Goal: Check status: Check status

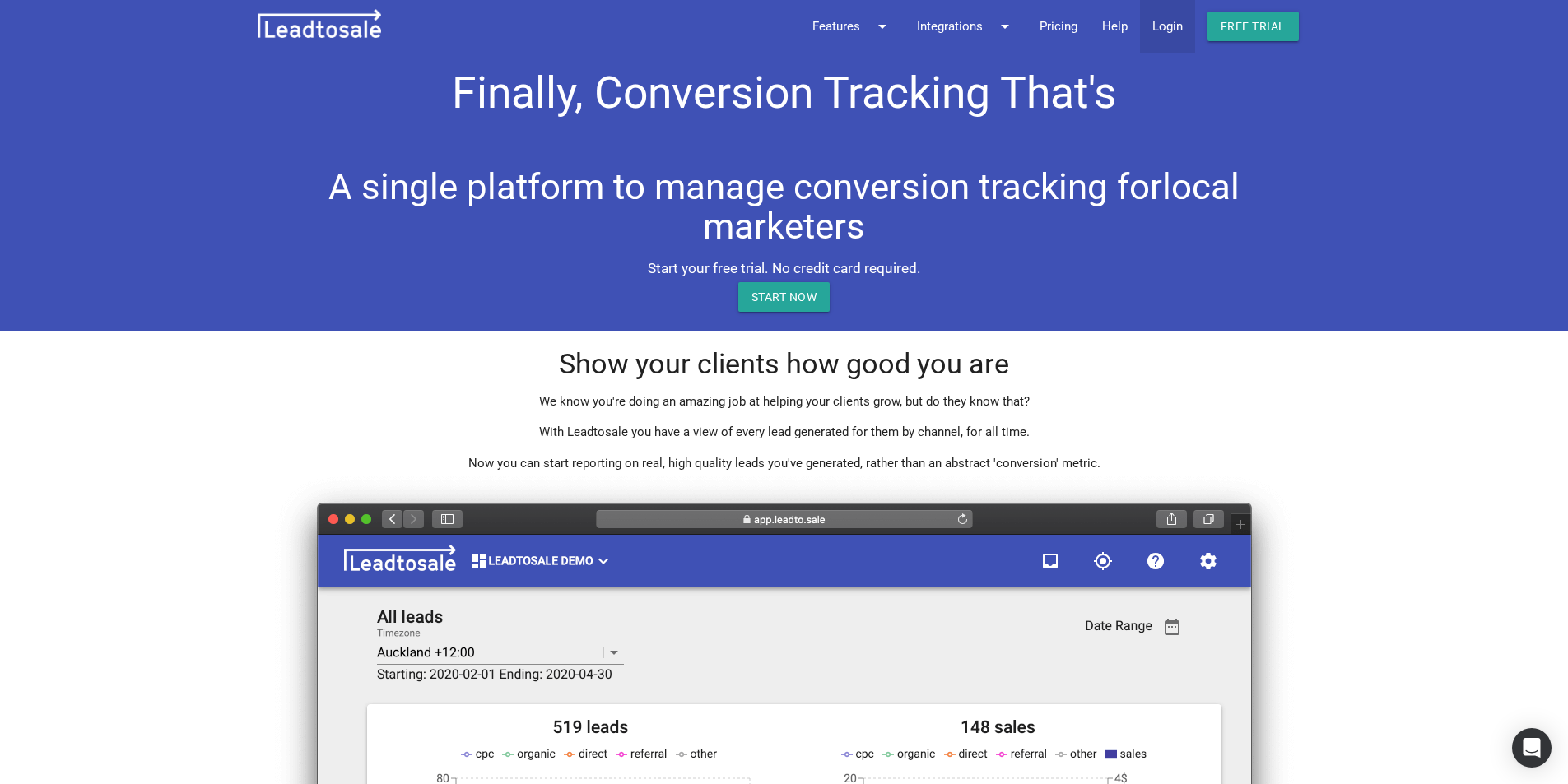
click at [1173, 27] on link "Login" at bounding box center [1168, 26] width 55 height 52
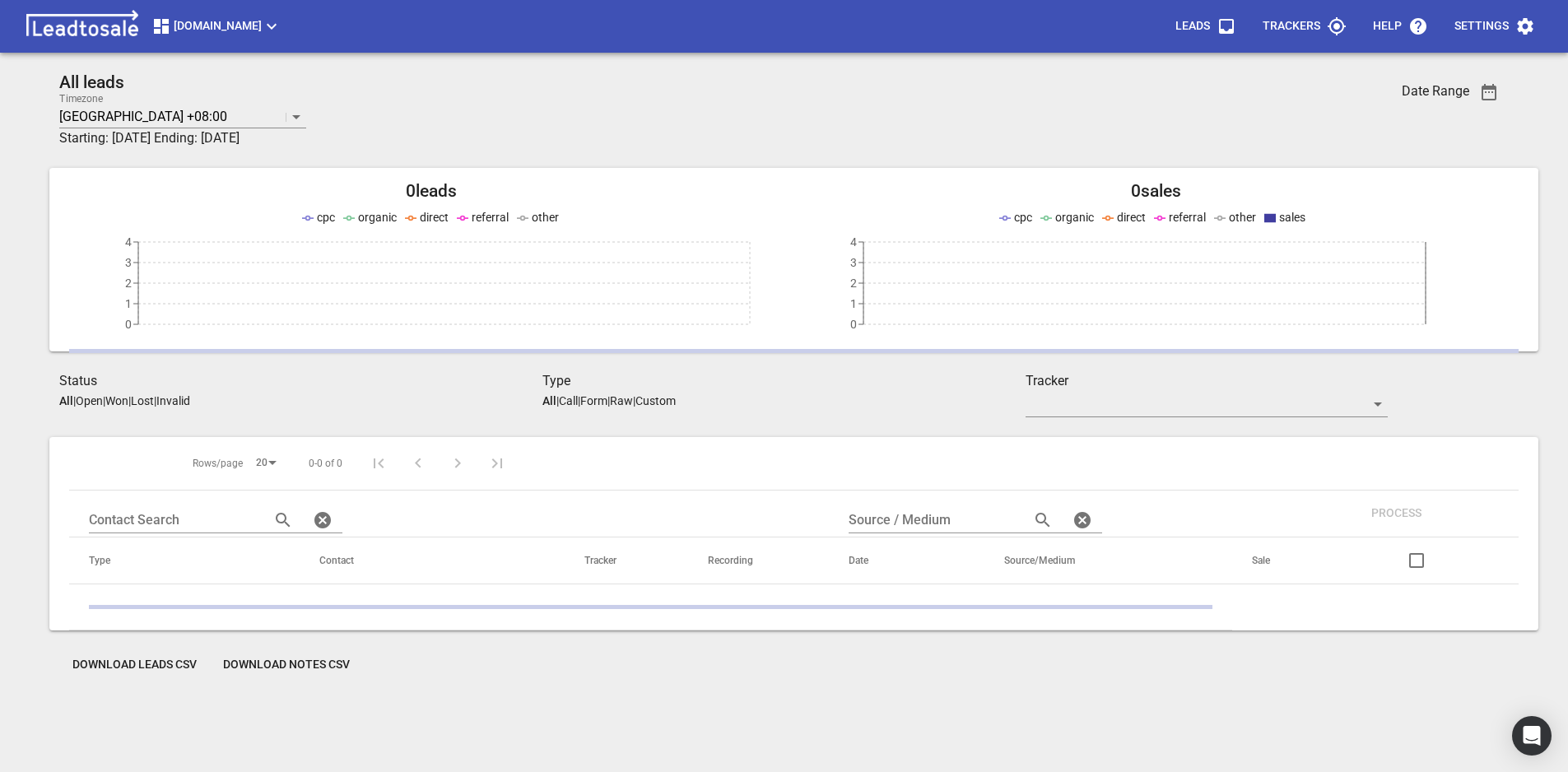
click at [185, 29] on span "[DOMAIN_NAME]" at bounding box center [217, 27] width 130 height 20
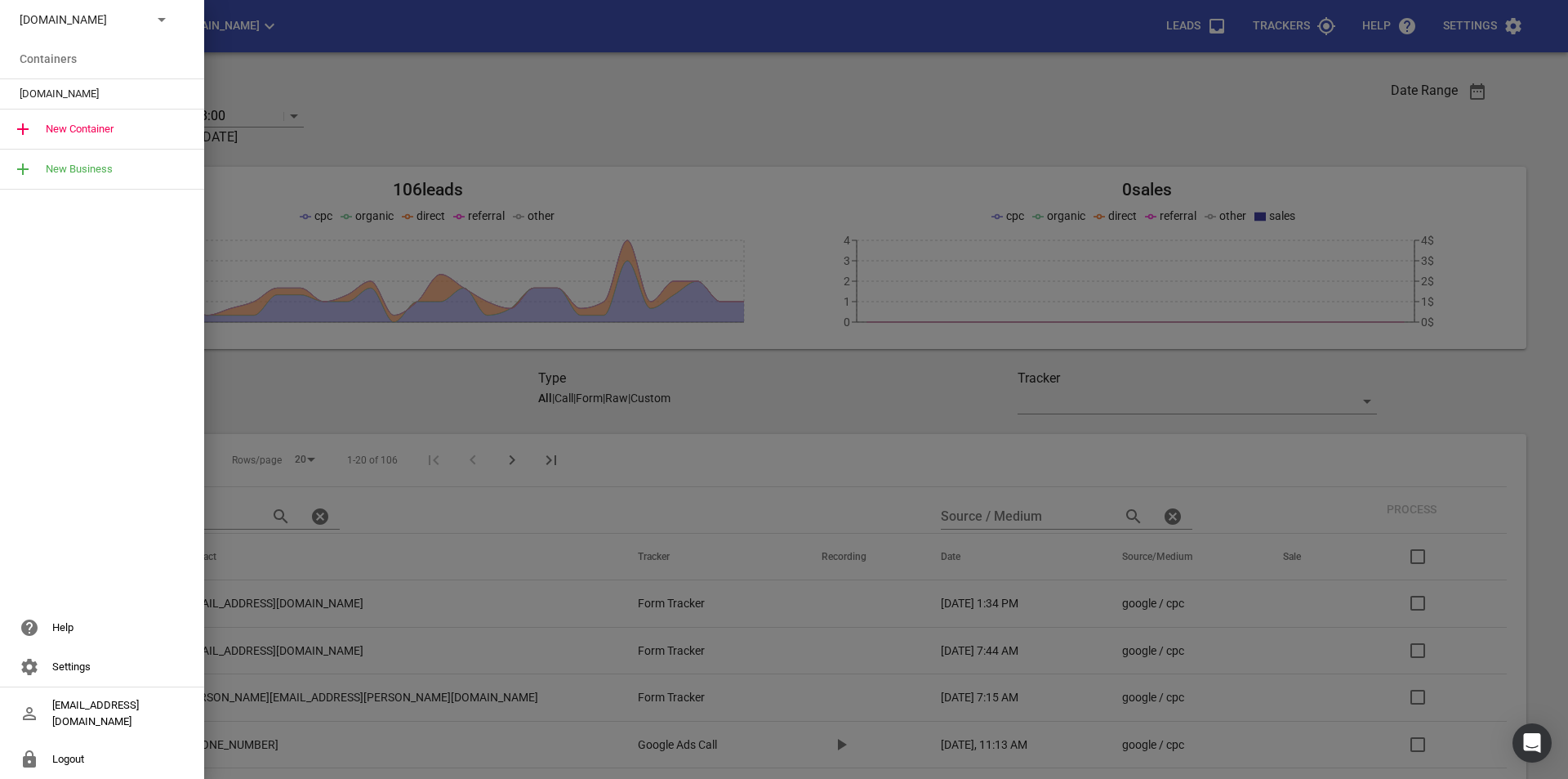
click at [170, 25] on icon at bounding box center [162, 20] width 20 height 20
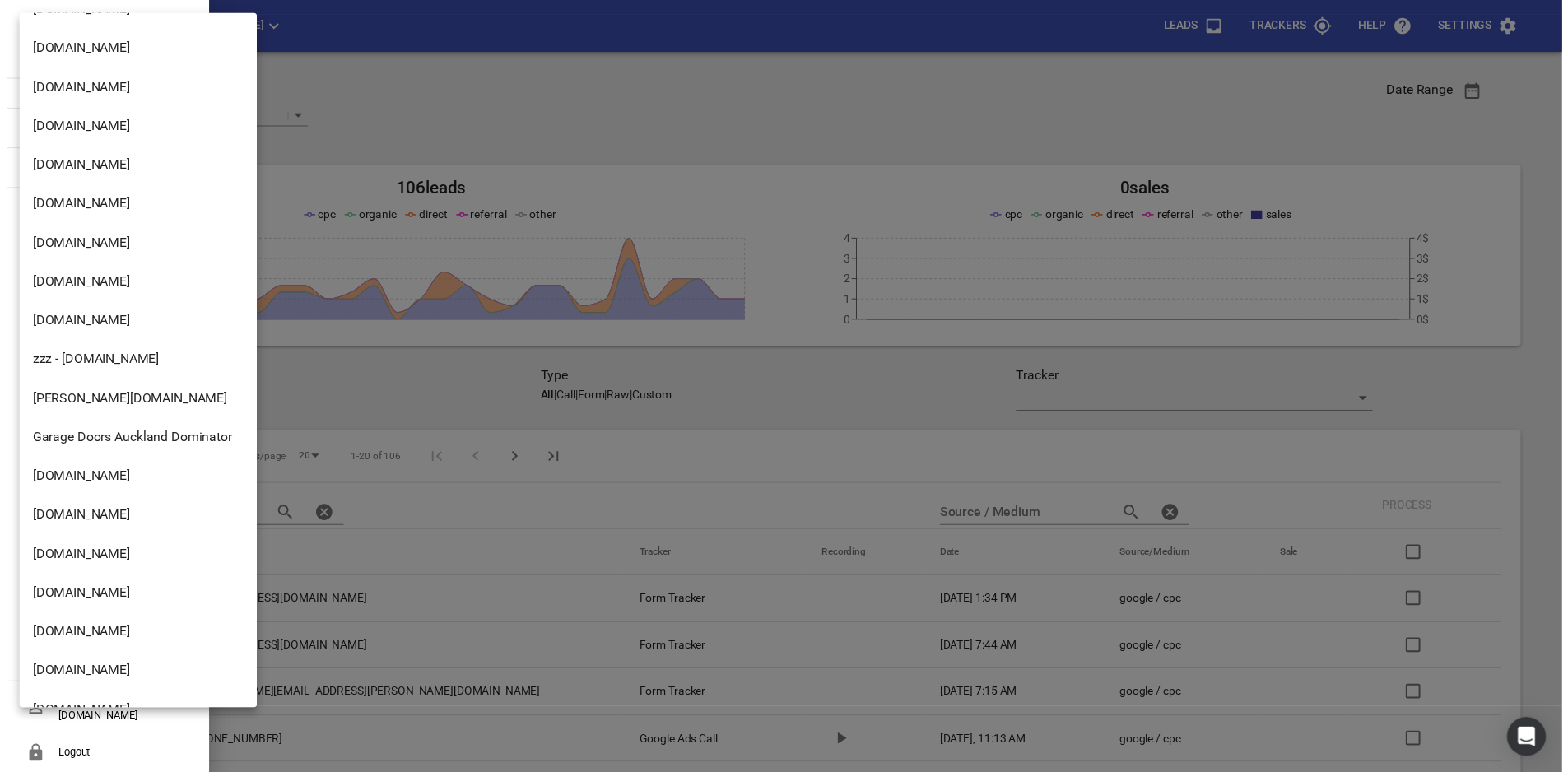
scroll to position [1287, 0]
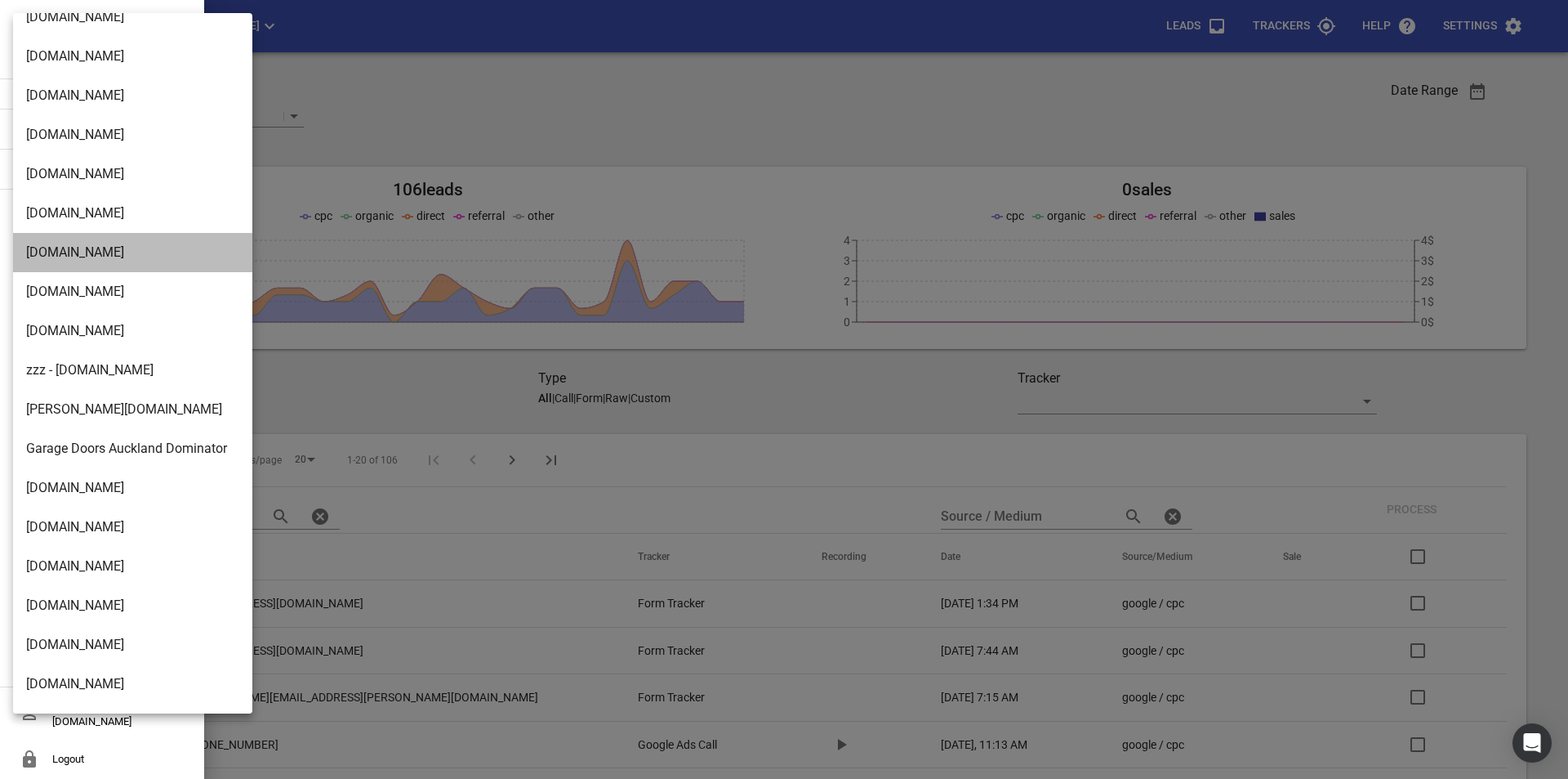
click at [96, 259] on li "msme.co.nz" at bounding box center [139, 252] width 252 height 39
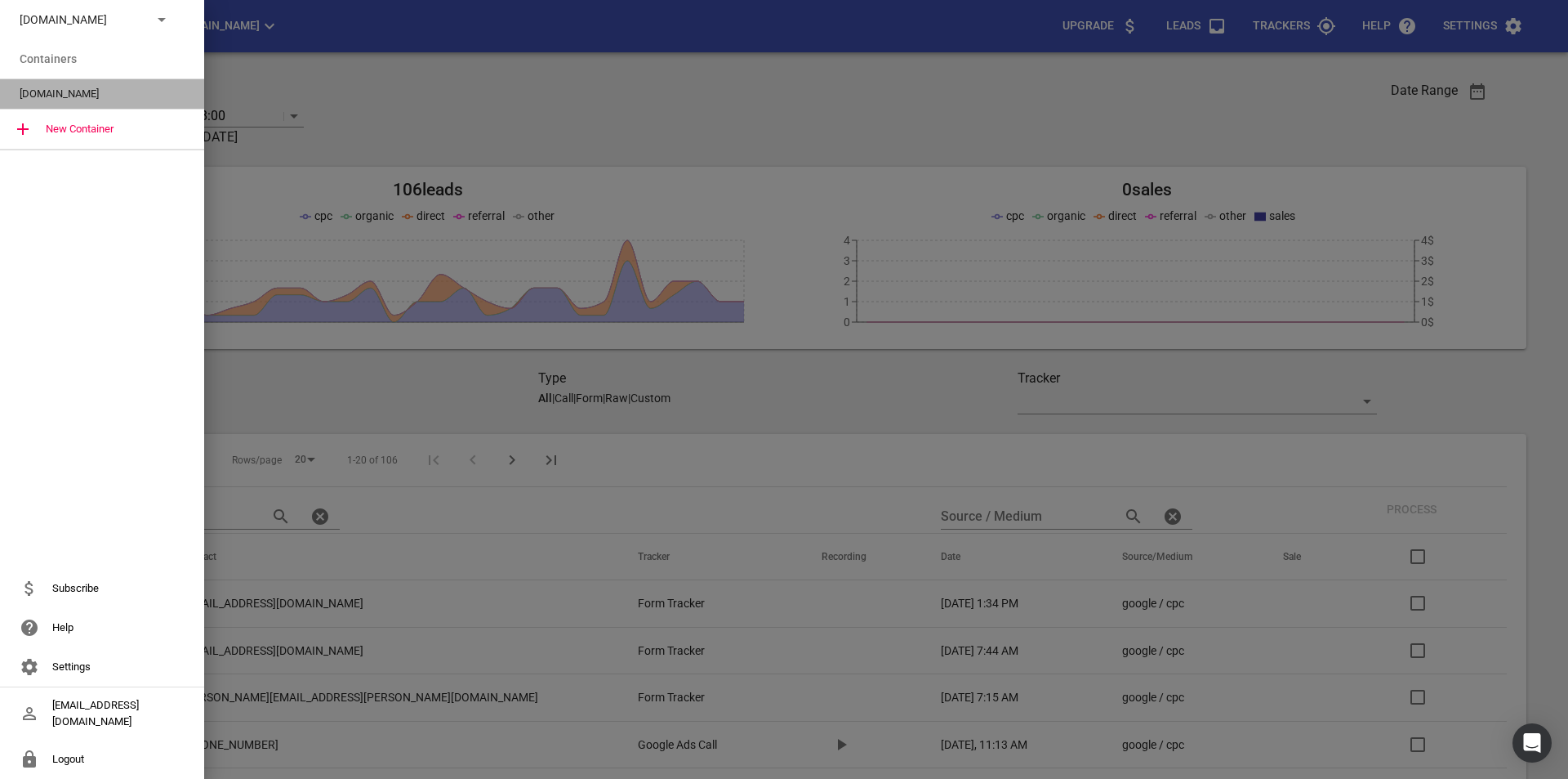
click at [100, 88] on span "msme.co.nz" at bounding box center [96, 94] width 152 height 16
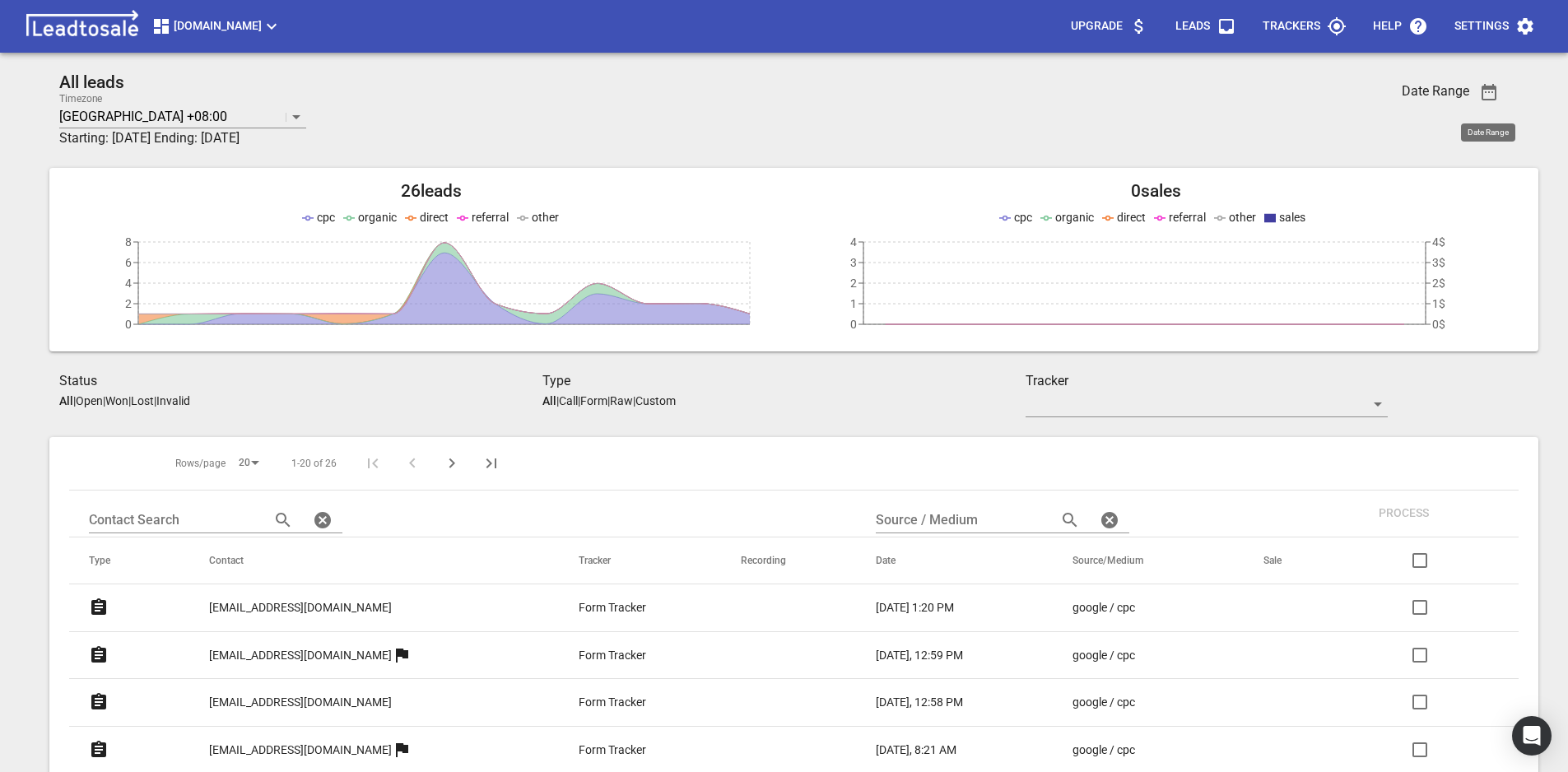
click at [1483, 96] on icon "button" at bounding box center [1489, 93] width 20 height 20
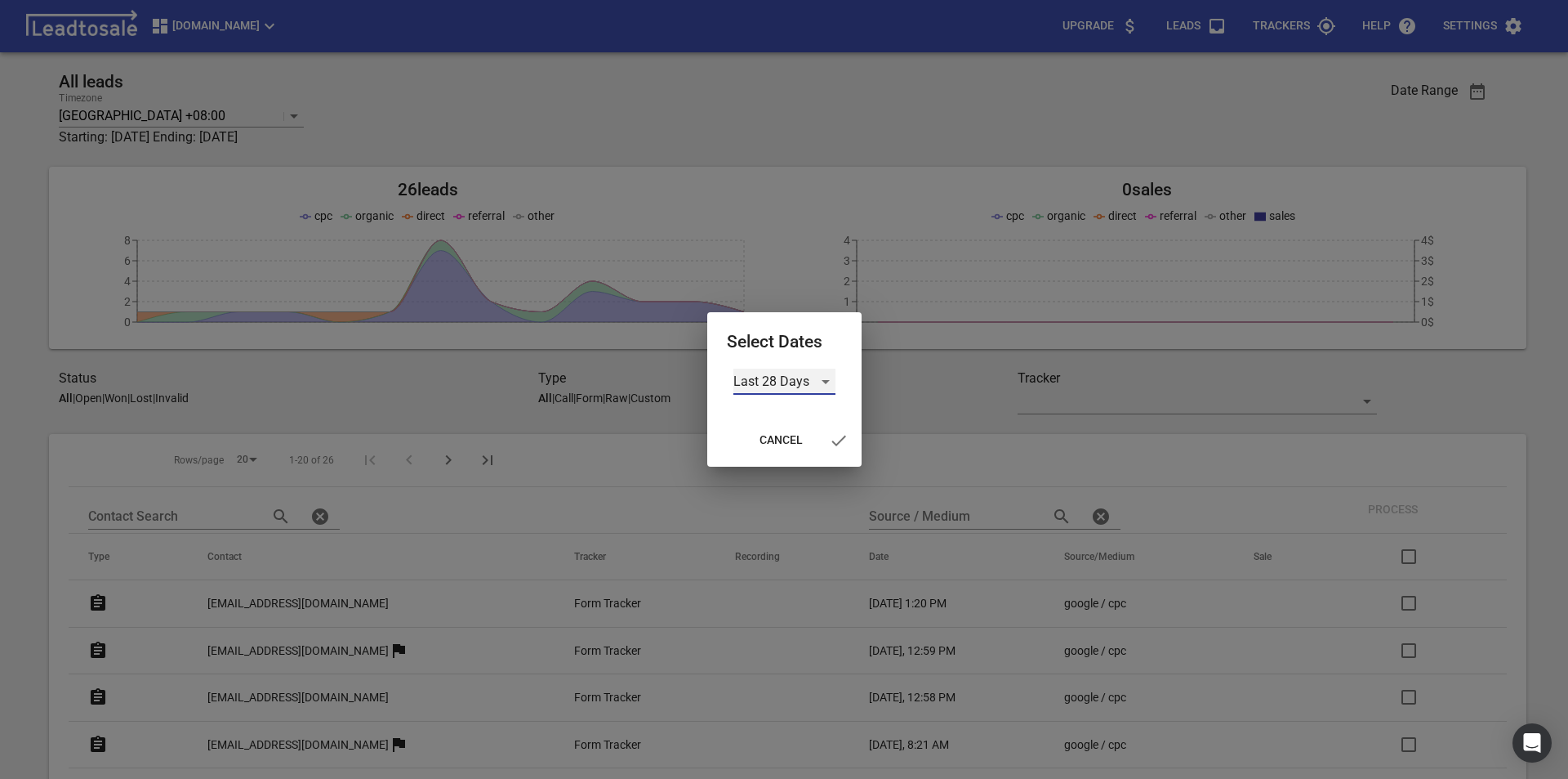
click at [830, 383] on div "Last 28 Days" at bounding box center [784, 381] width 102 height 26
click at [797, 495] on li "Custom" at bounding box center [784, 499] width 102 height 39
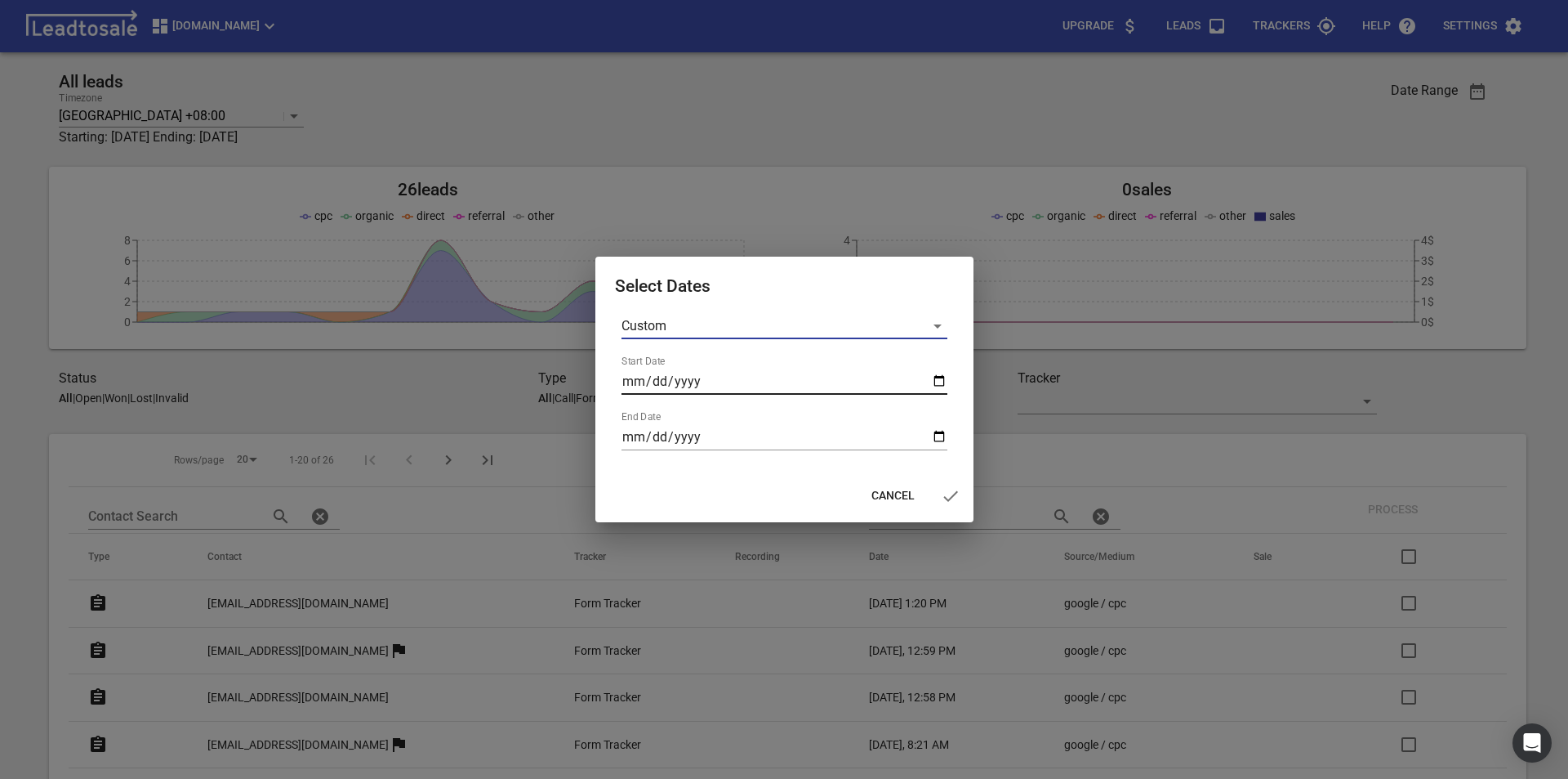
click at [939, 384] on input "Start Date" at bounding box center [784, 381] width 325 height 26
type input "2025-07-10"
click at [939, 445] on input "End Date" at bounding box center [784, 437] width 325 height 26
click at [941, 441] on input "End Date" at bounding box center [784, 437] width 325 height 26
type input "2025-08-10"
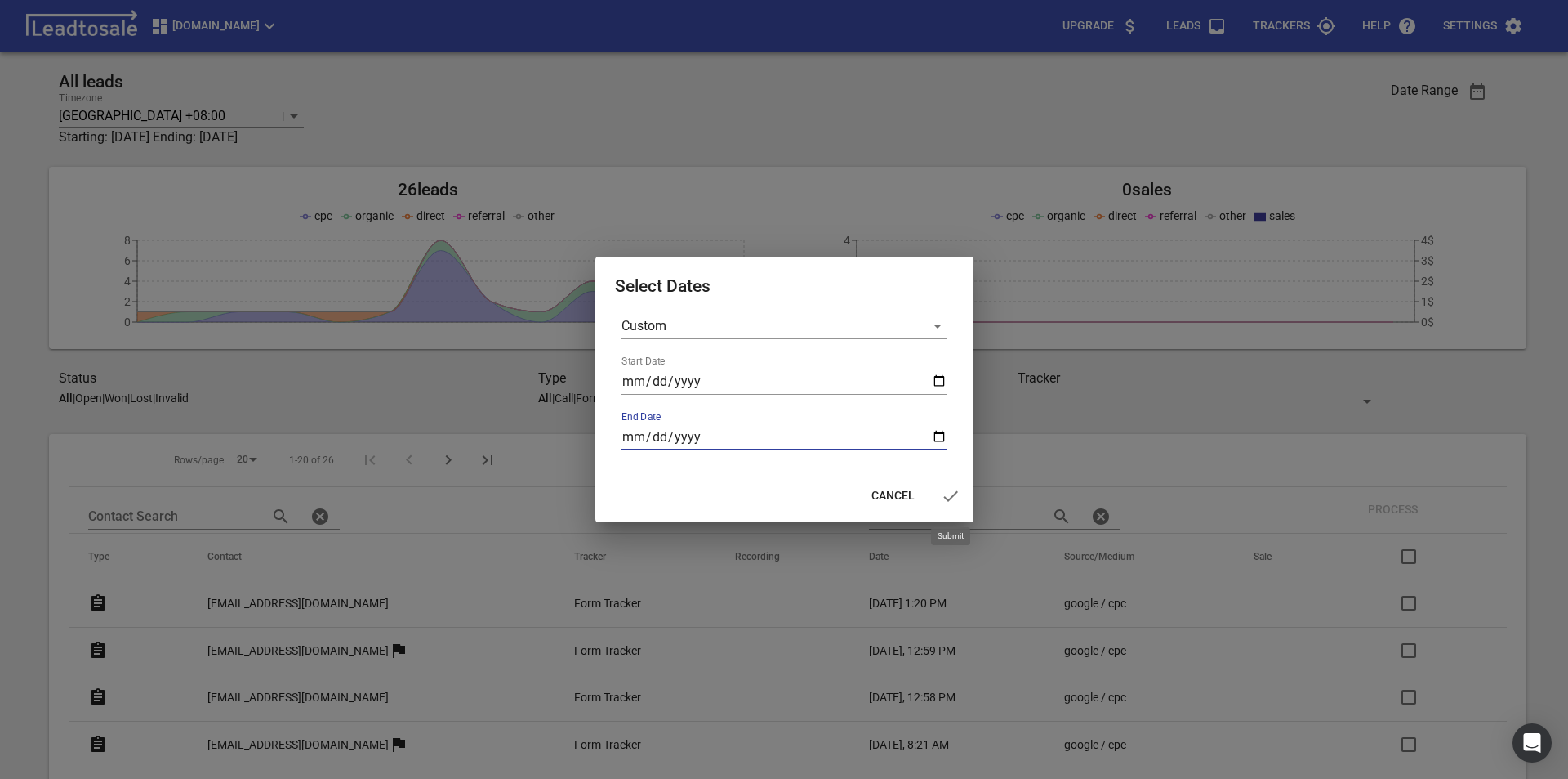
click at [949, 498] on icon "button" at bounding box center [951, 496] width 20 height 20
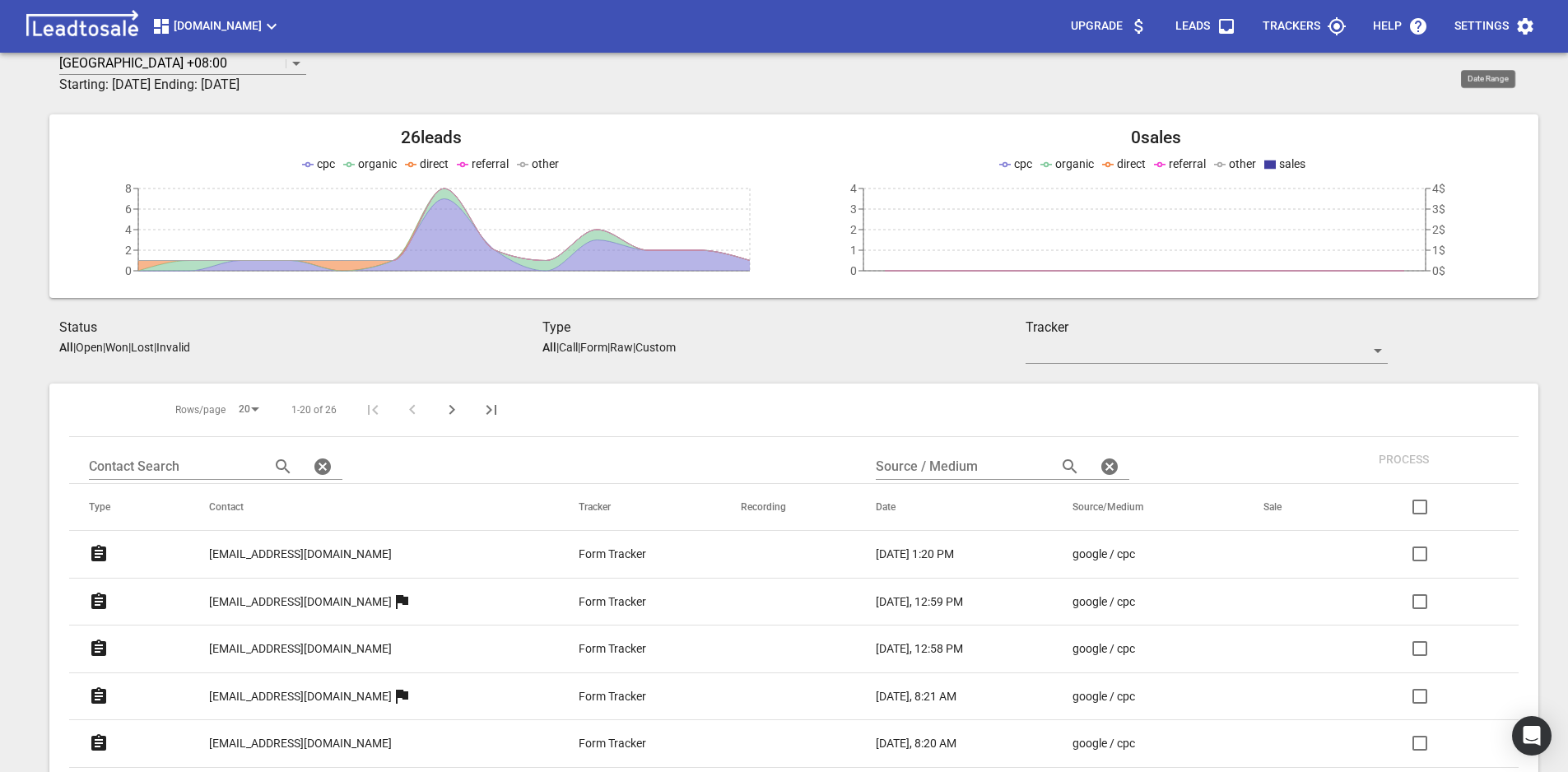
scroll to position [83, 0]
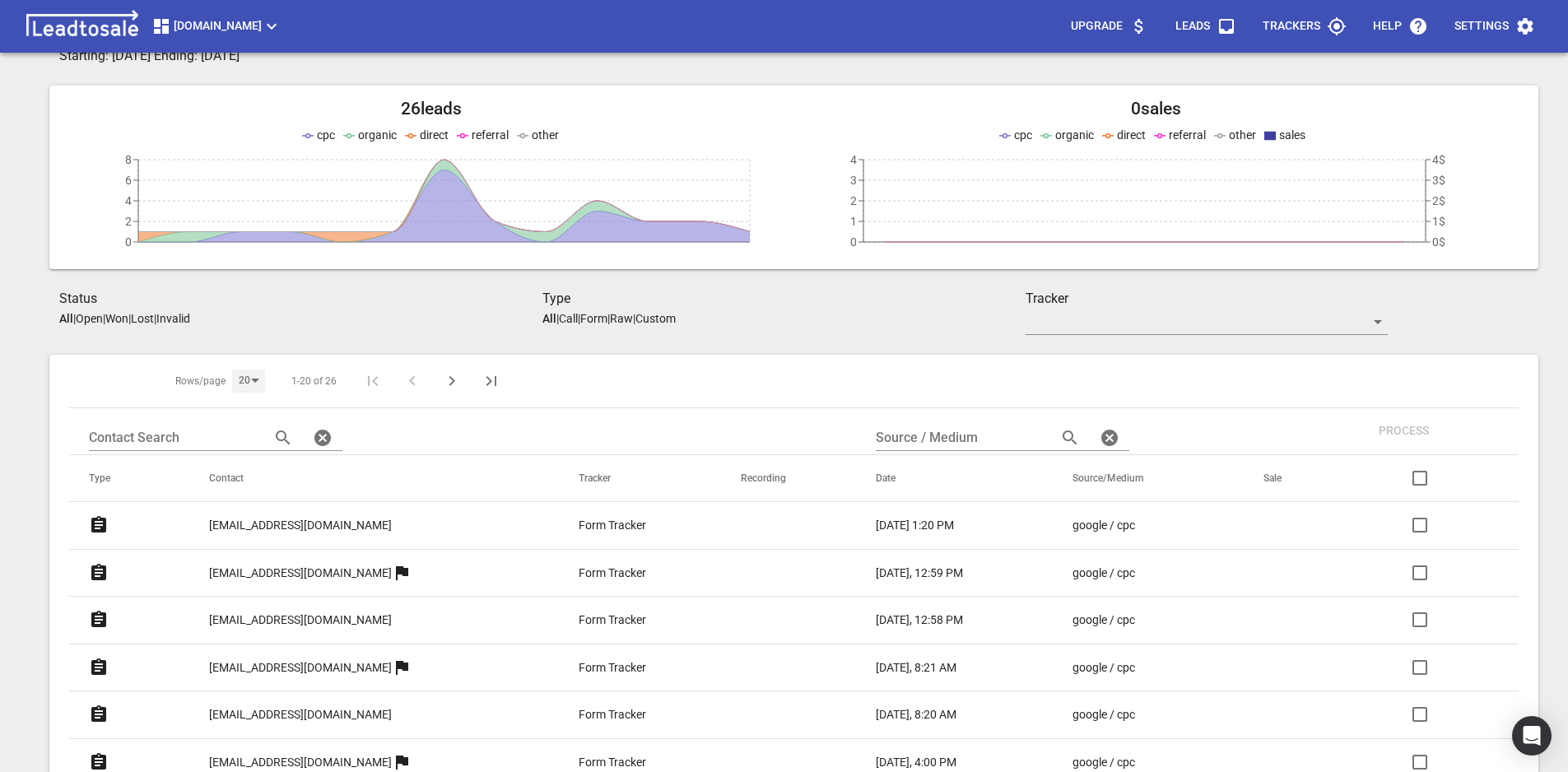
click at [254, 381] on div "20" at bounding box center [249, 380] width 33 height 22
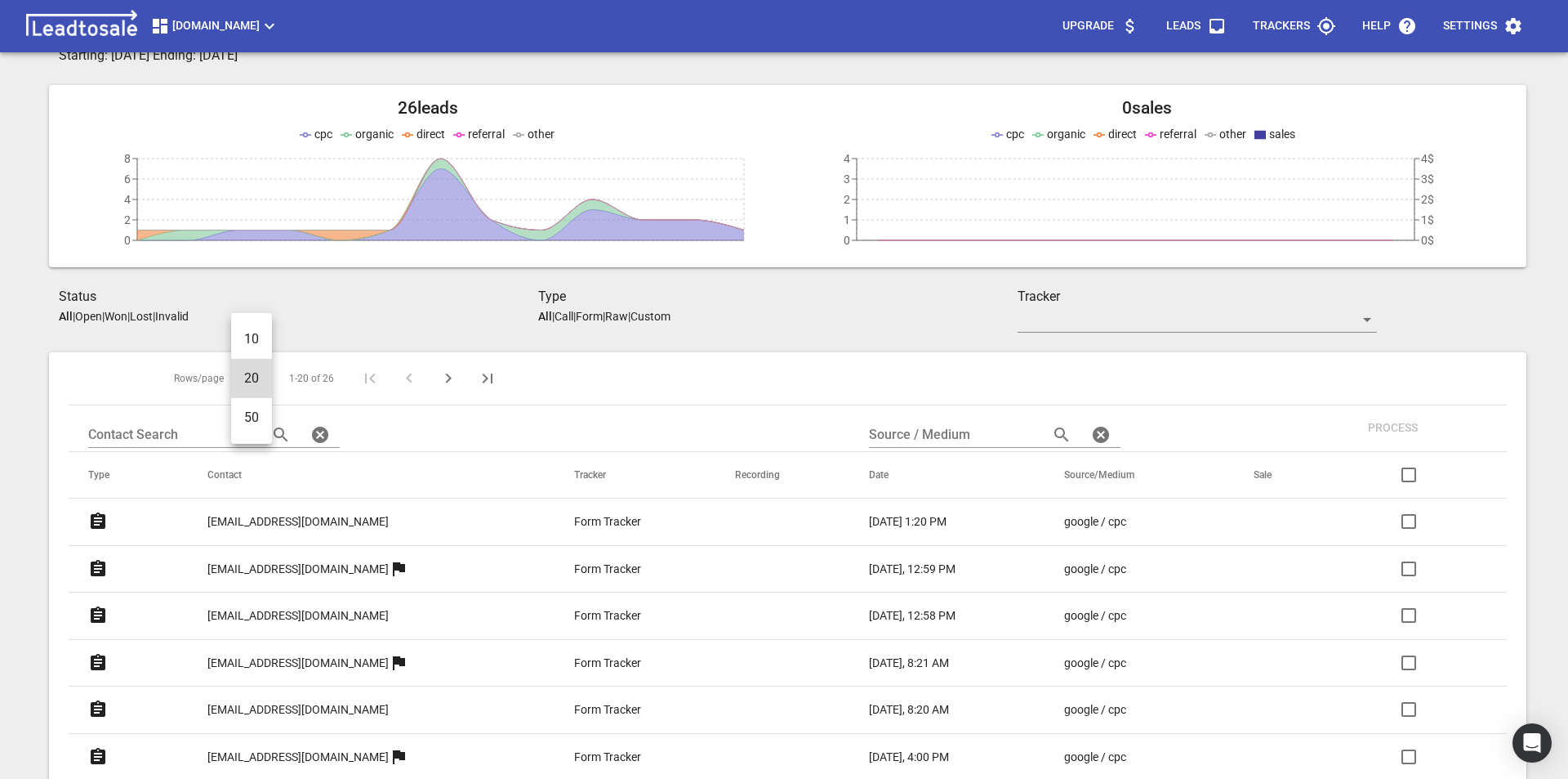
click at [253, 426] on li "50" at bounding box center [252, 417] width 41 height 39
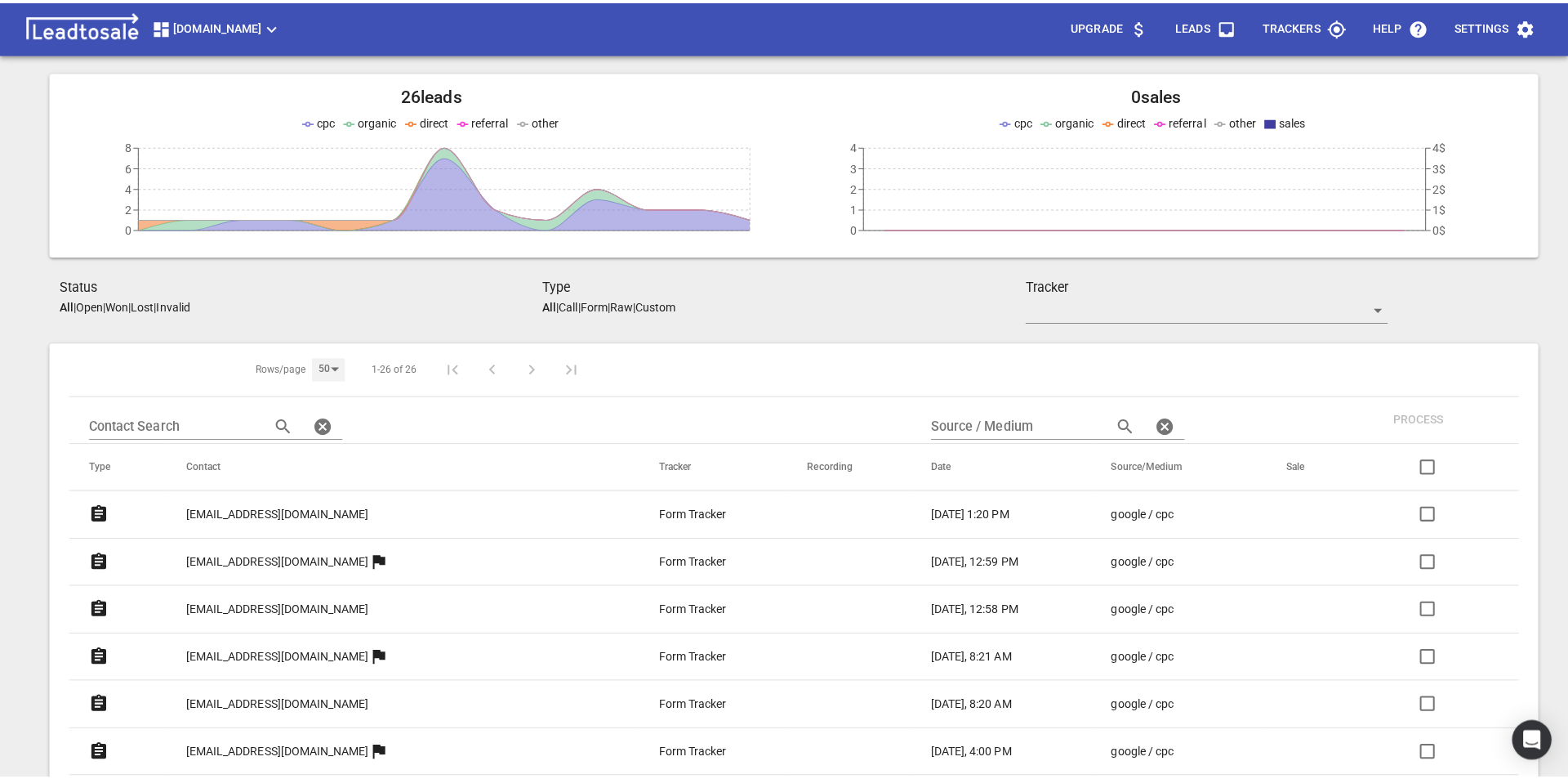
scroll to position [102, 0]
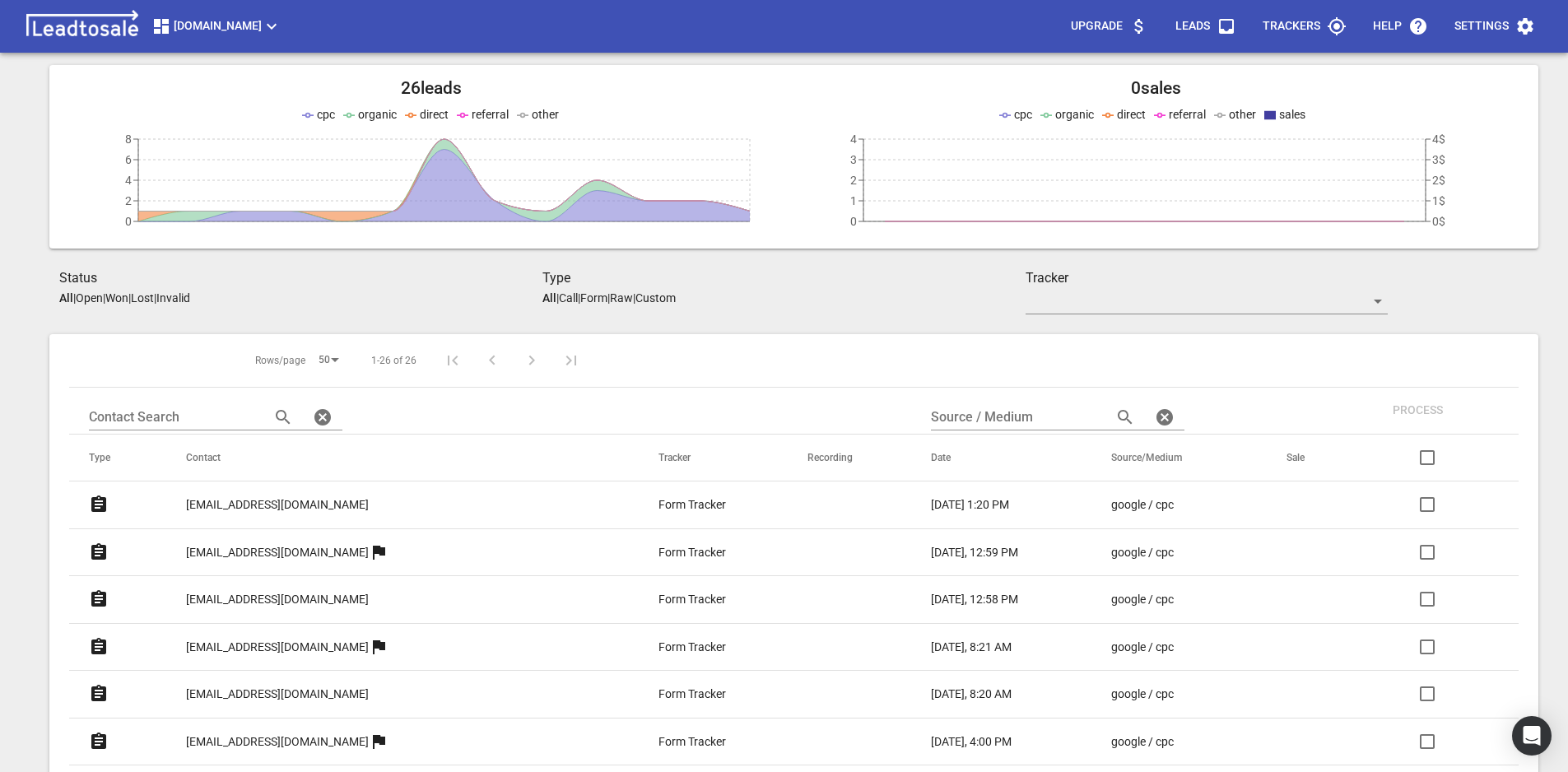
click at [262, 26] on icon "button" at bounding box center [272, 27] width 20 height 20
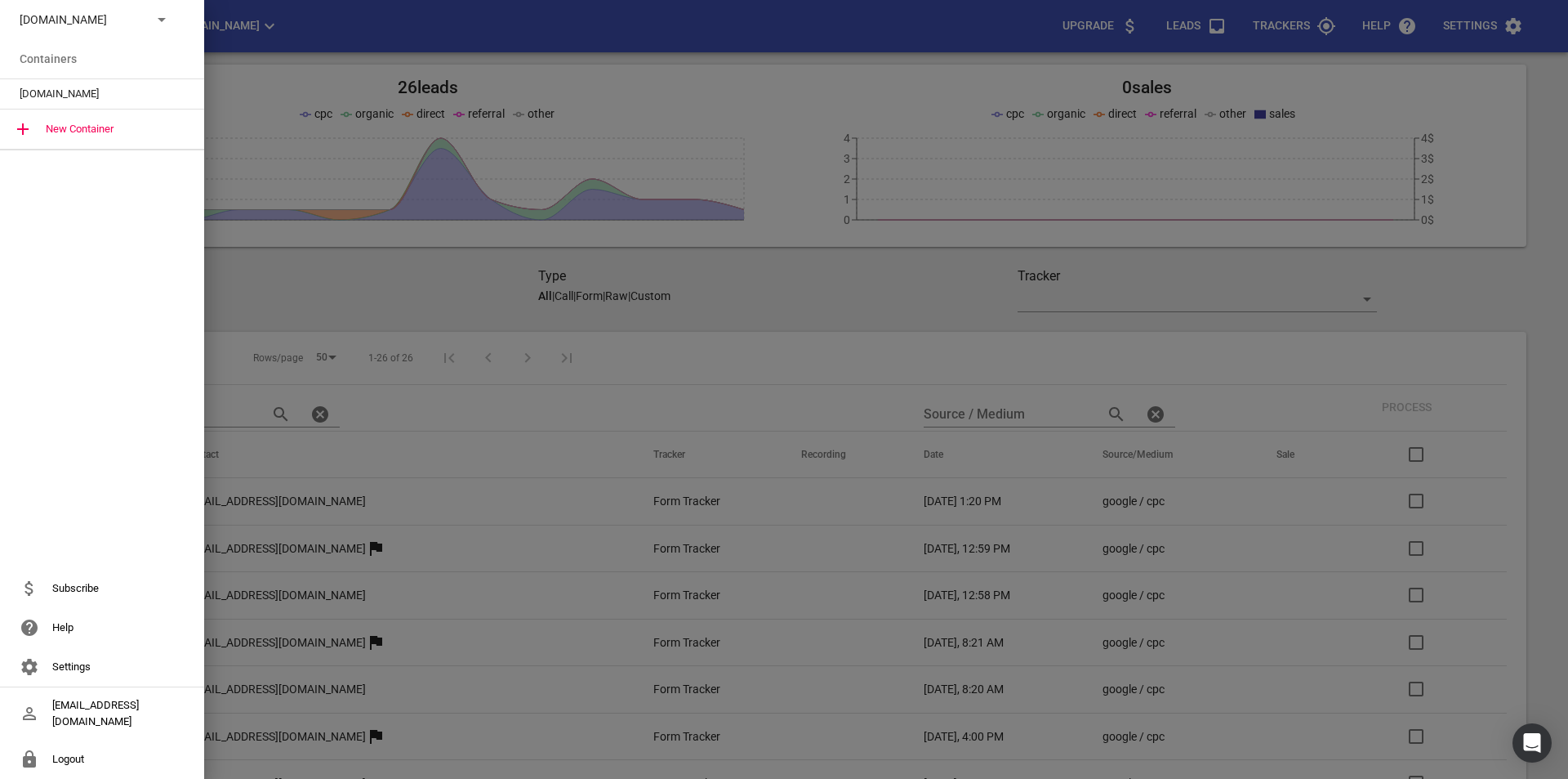
click at [153, 30] on div "msme.co.nz" at bounding box center [102, 19] width 204 height 39
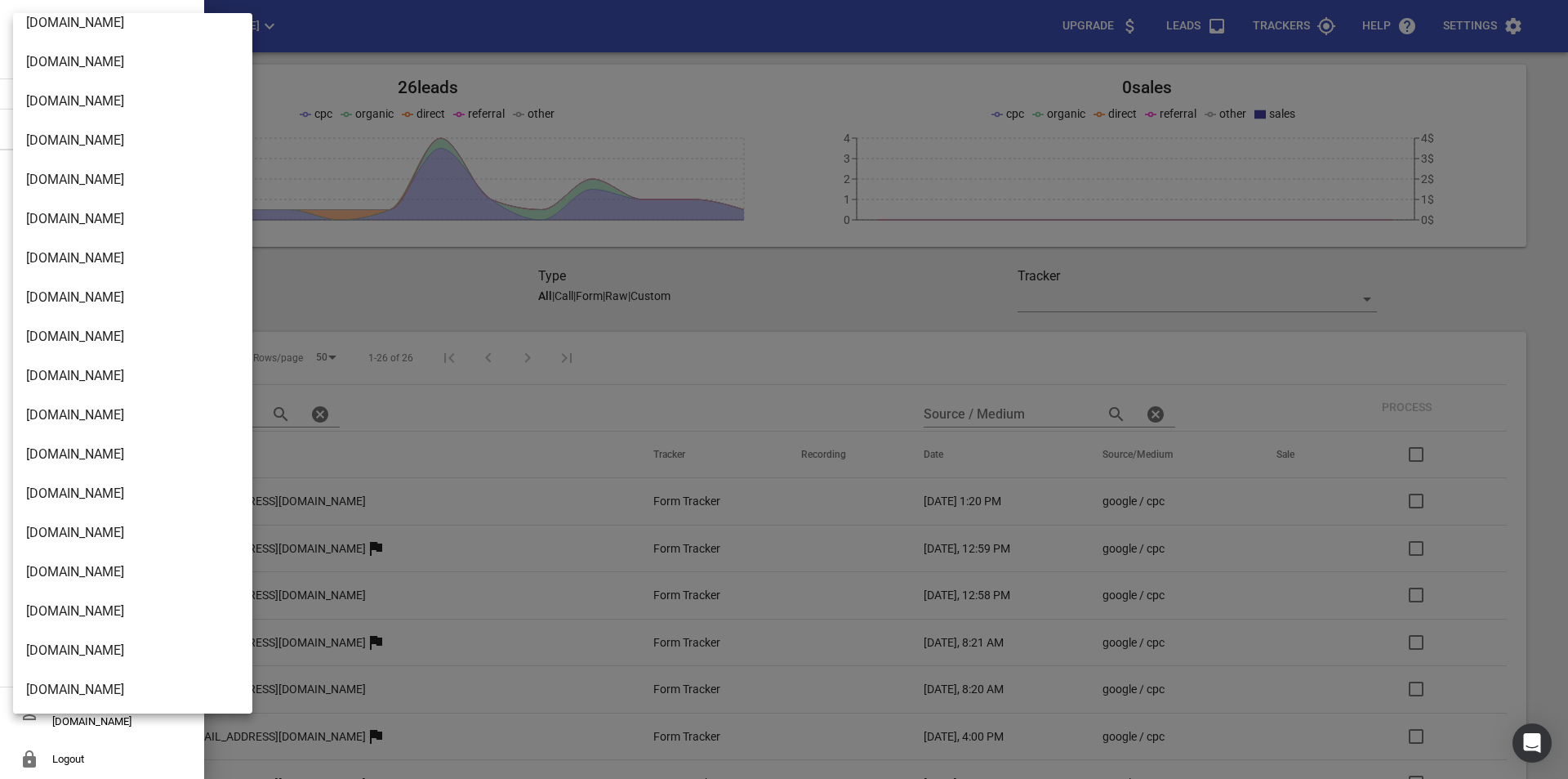
scroll to position [2176, 0]
click at [101, 544] on li "[DOMAIN_NAME]" at bounding box center [139, 530] width 252 height 39
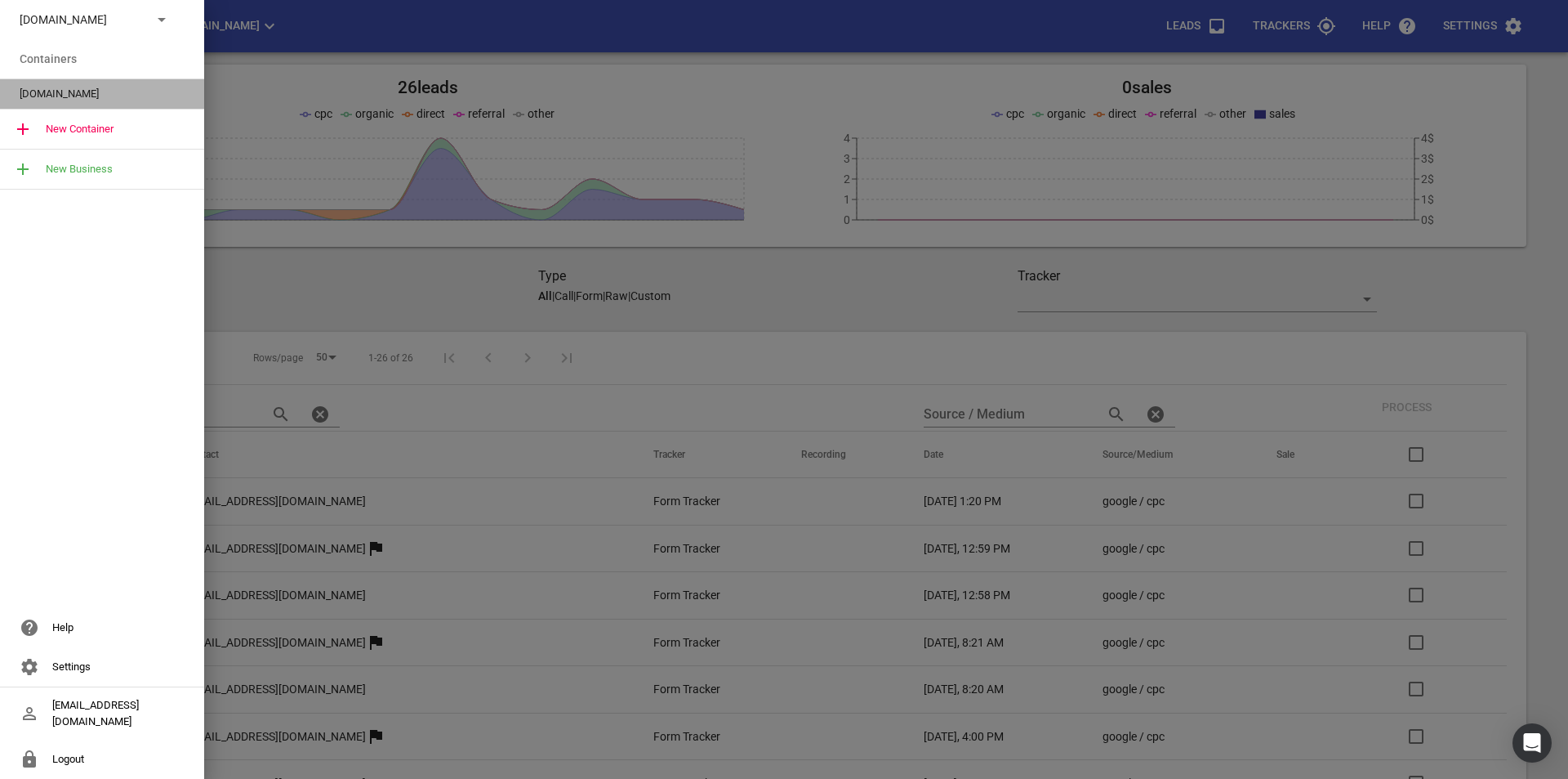
click at [109, 97] on span "[DOMAIN_NAME]" at bounding box center [96, 94] width 152 height 16
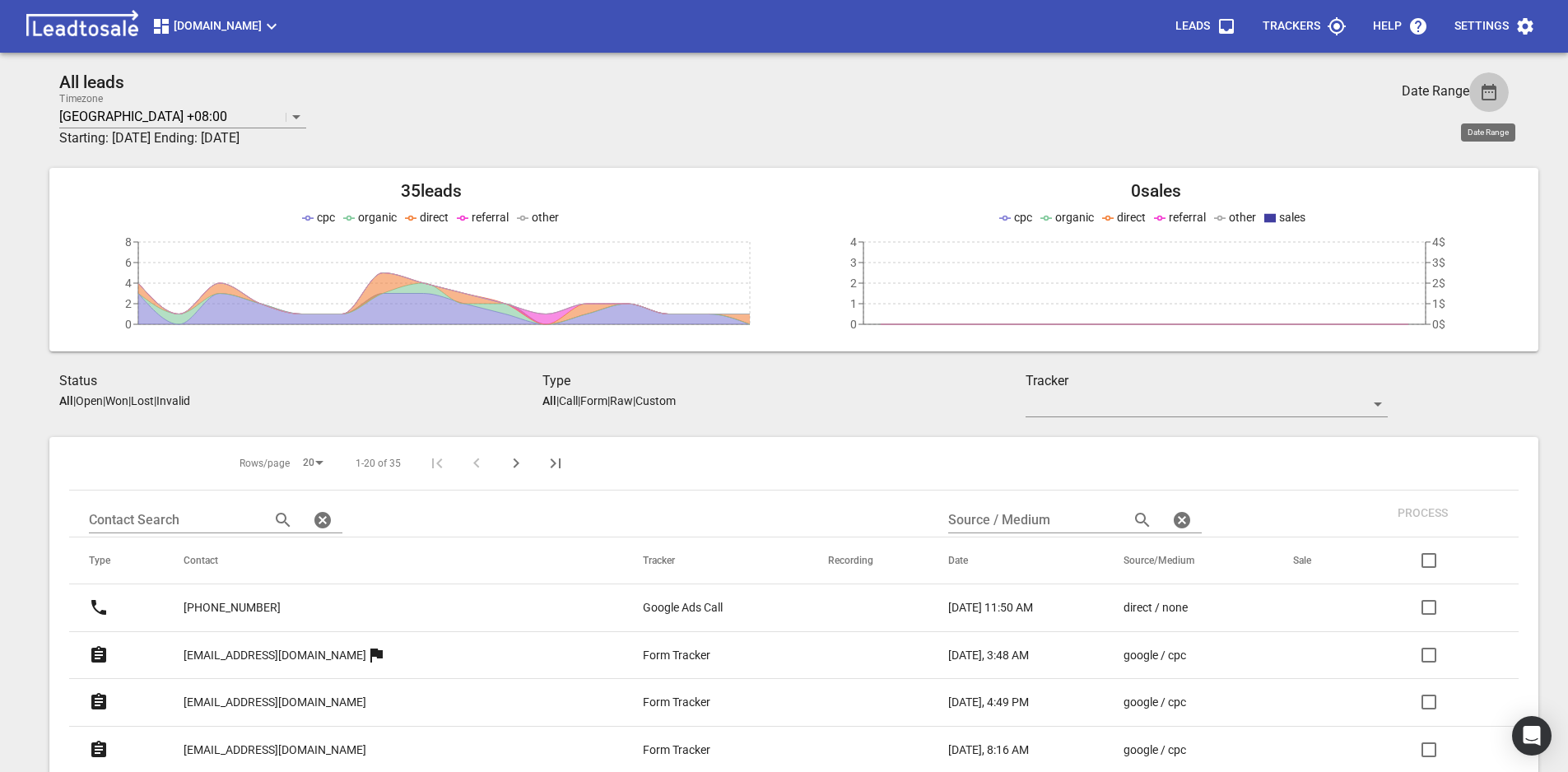
click at [1483, 89] on icon "button" at bounding box center [1489, 92] width 15 height 17
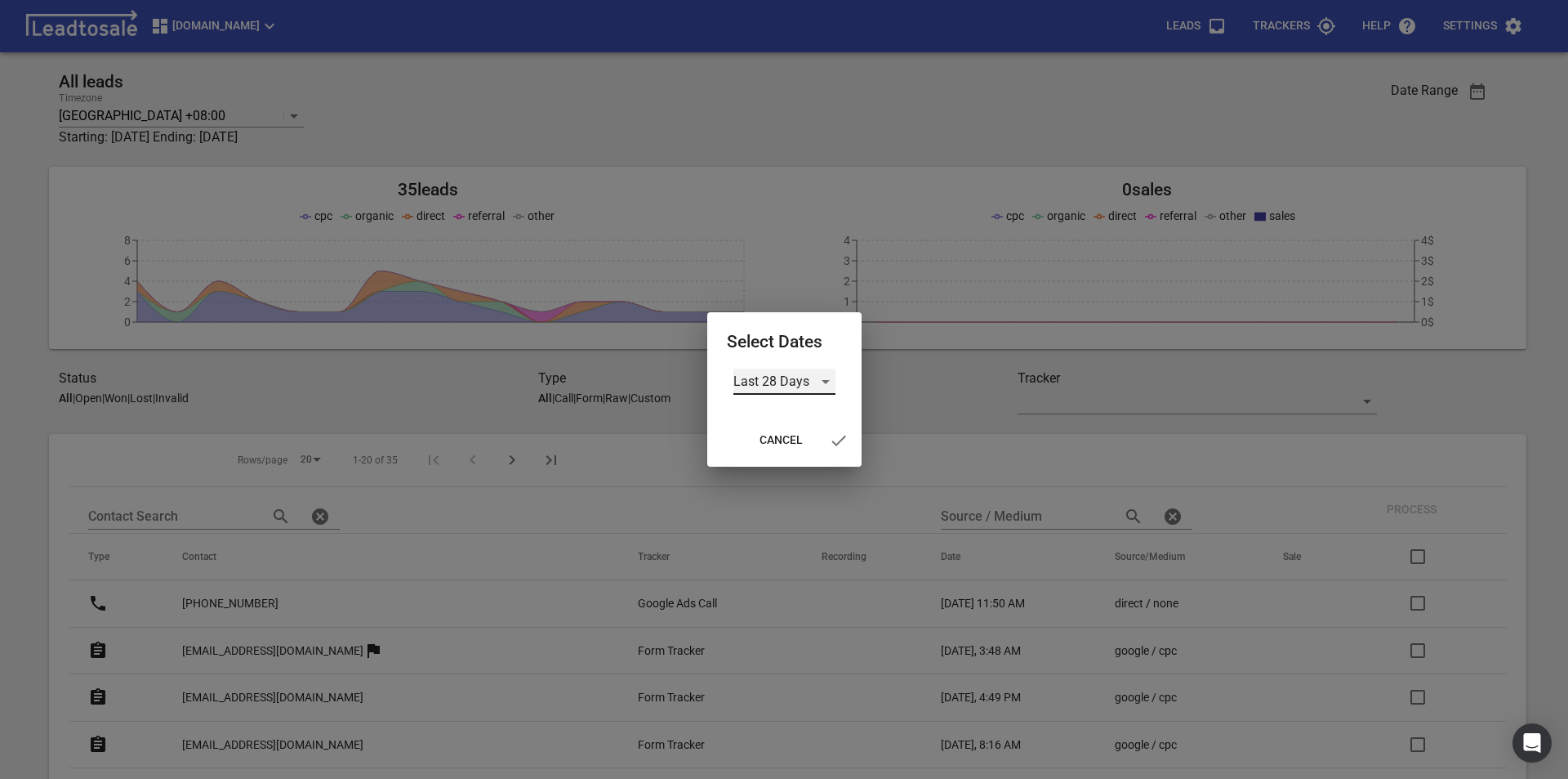
click at [820, 383] on div "Last 28 Days" at bounding box center [784, 381] width 102 height 26
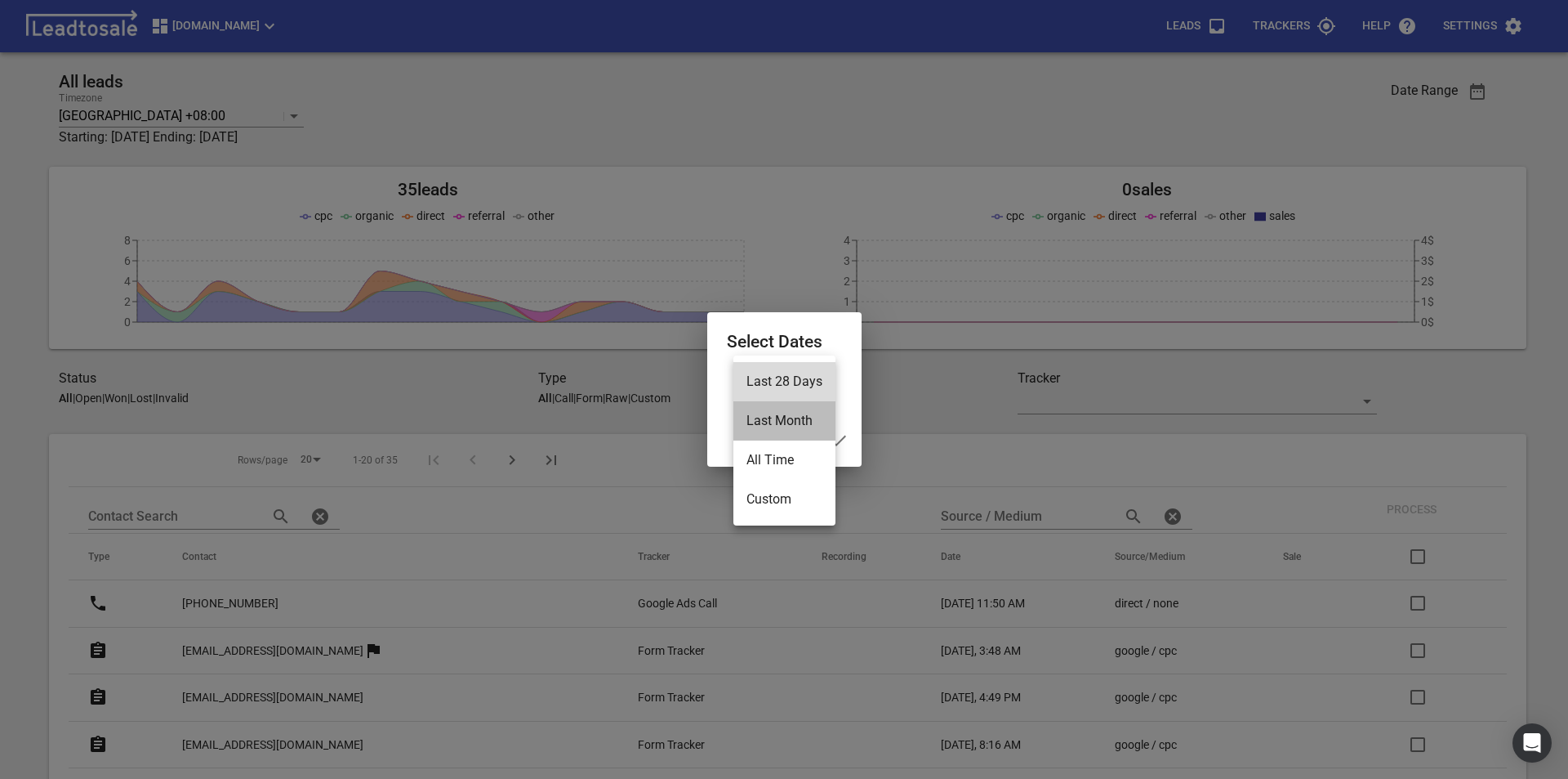
click at [808, 423] on li "Last Month" at bounding box center [784, 421] width 102 height 39
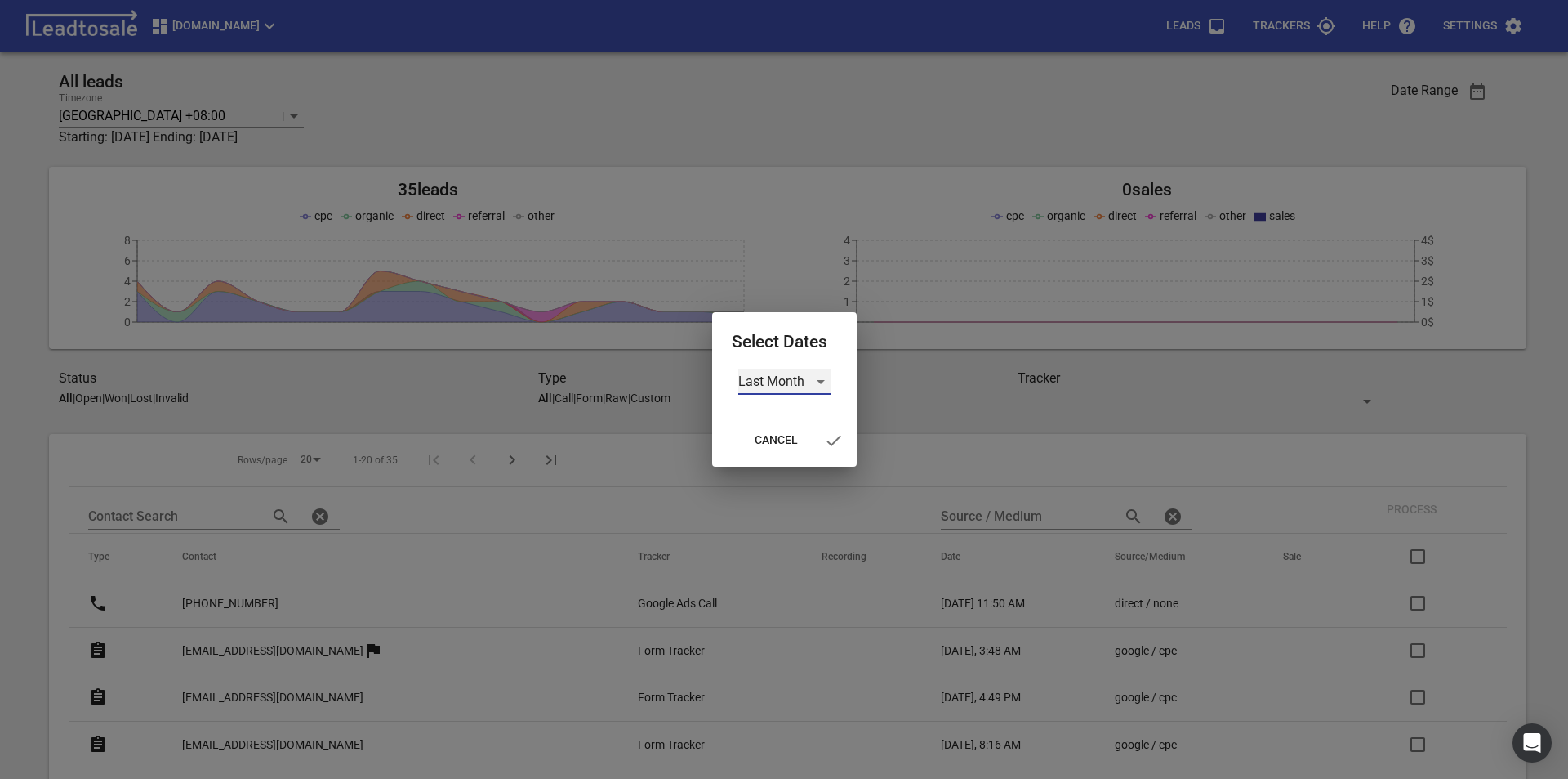
click at [822, 389] on div "Last Month" at bounding box center [784, 381] width 92 height 26
click at [809, 457] on li "Custom" at bounding box center [789, 460] width 102 height 39
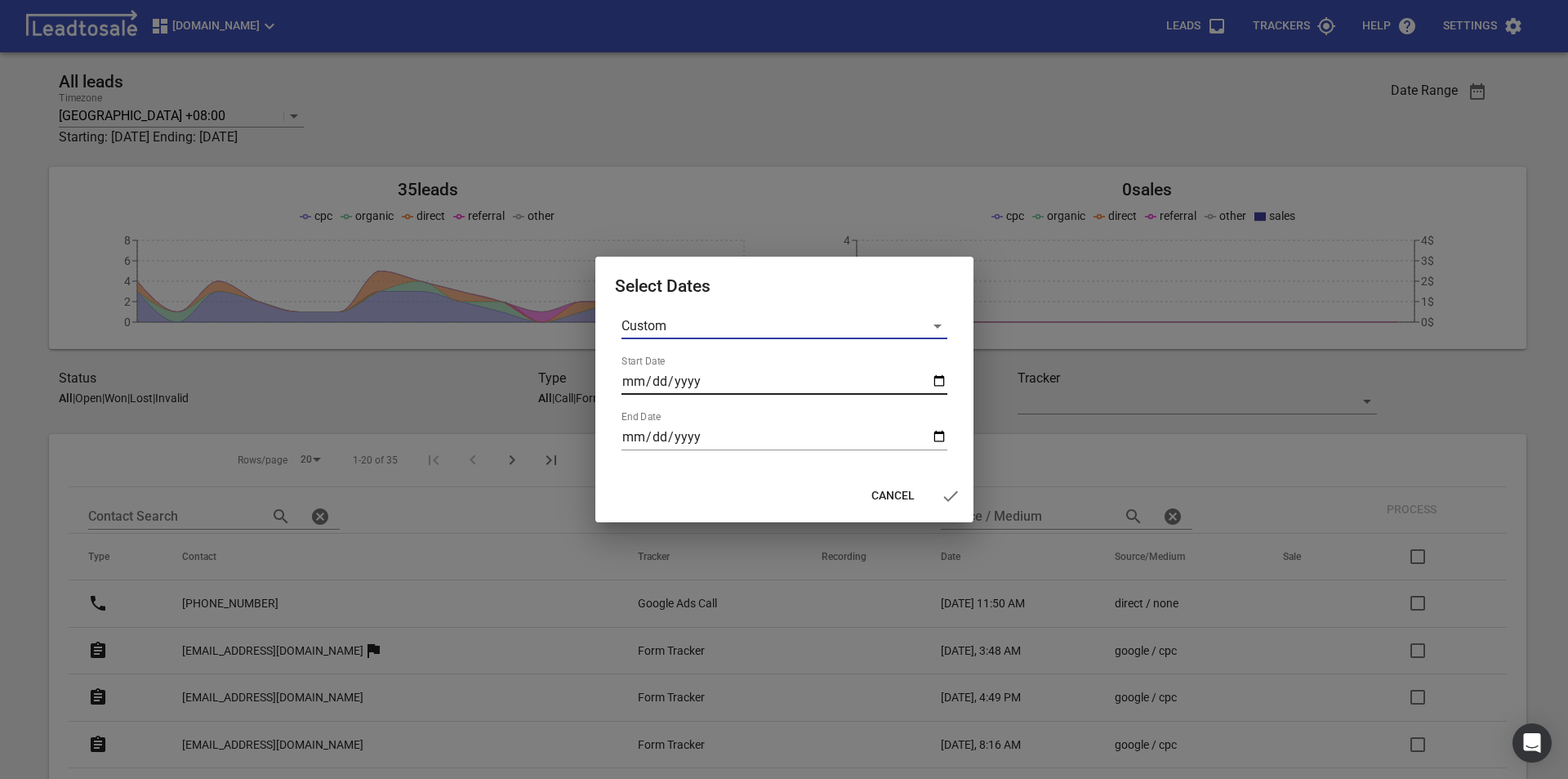
click at [940, 378] on input "Start Date" at bounding box center [784, 381] width 325 height 26
type input "2025-08-11"
click at [934, 441] on input "End Date" at bounding box center [784, 437] width 325 height 26
click at [938, 439] on input "End Date" at bounding box center [784, 437] width 325 height 26
type input "2025-08-11"
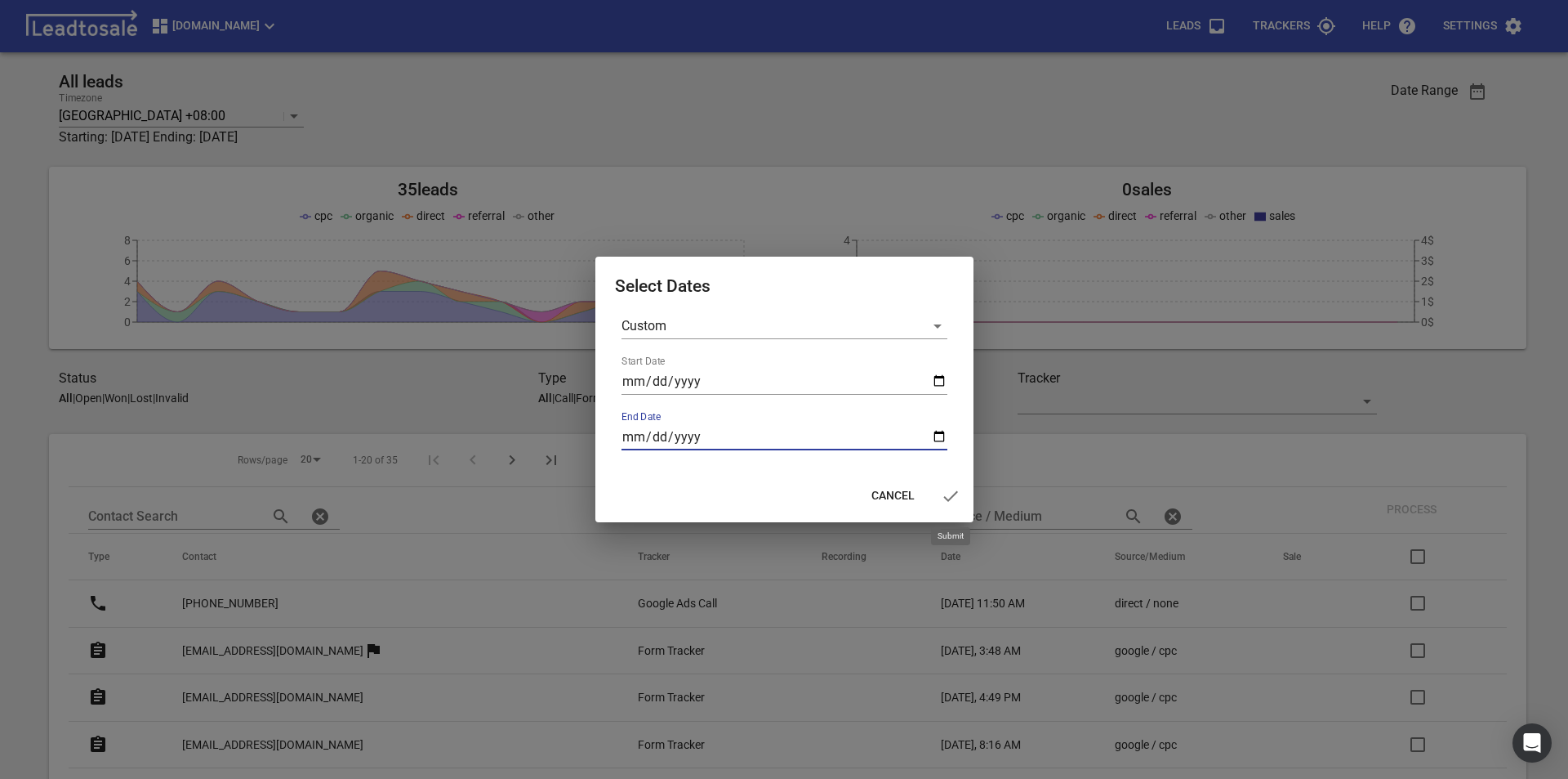
click at [960, 498] on icon "button" at bounding box center [951, 496] width 20 height 20
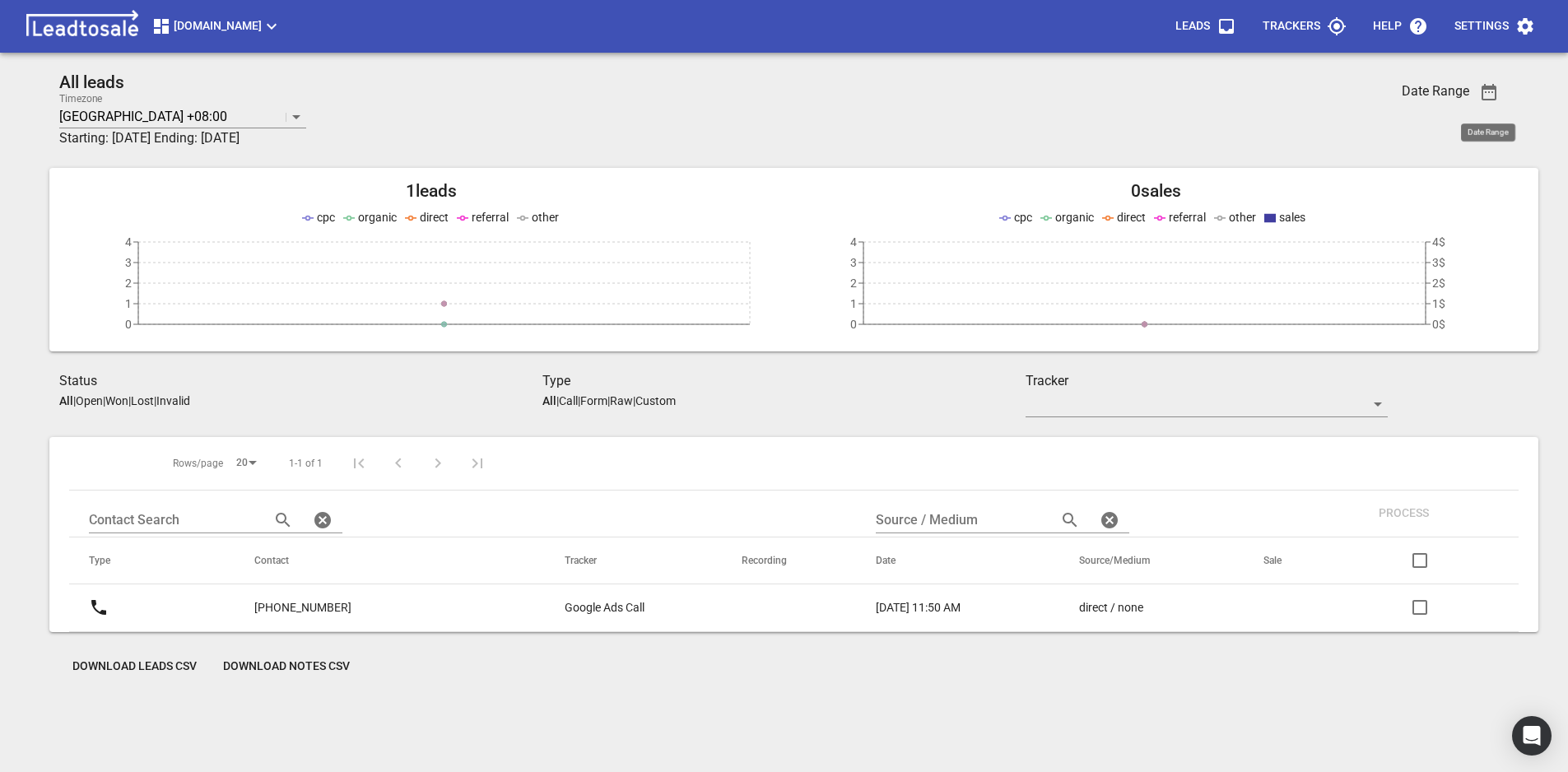
click at [1492, 84] on icon "button" at bounding box center [1489, 92] width 15 height 17
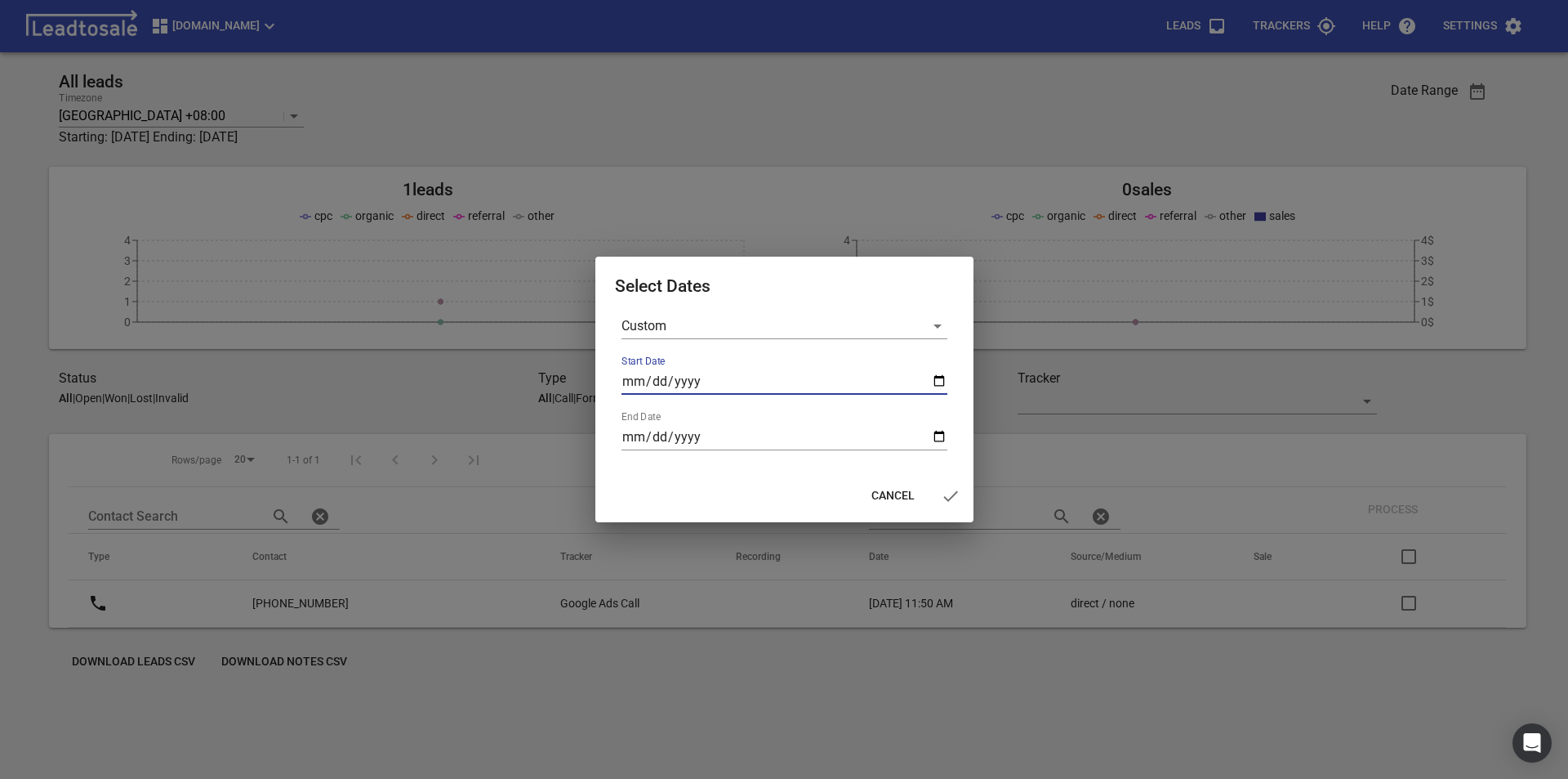
click at [940, 380] on input "2025-08-11" at bounding box center [784, 381] width 325 height 26
type input "2025-07-11"
click at [939, 499] on span "button" at bounding box center [950, 496] width 39 height 20
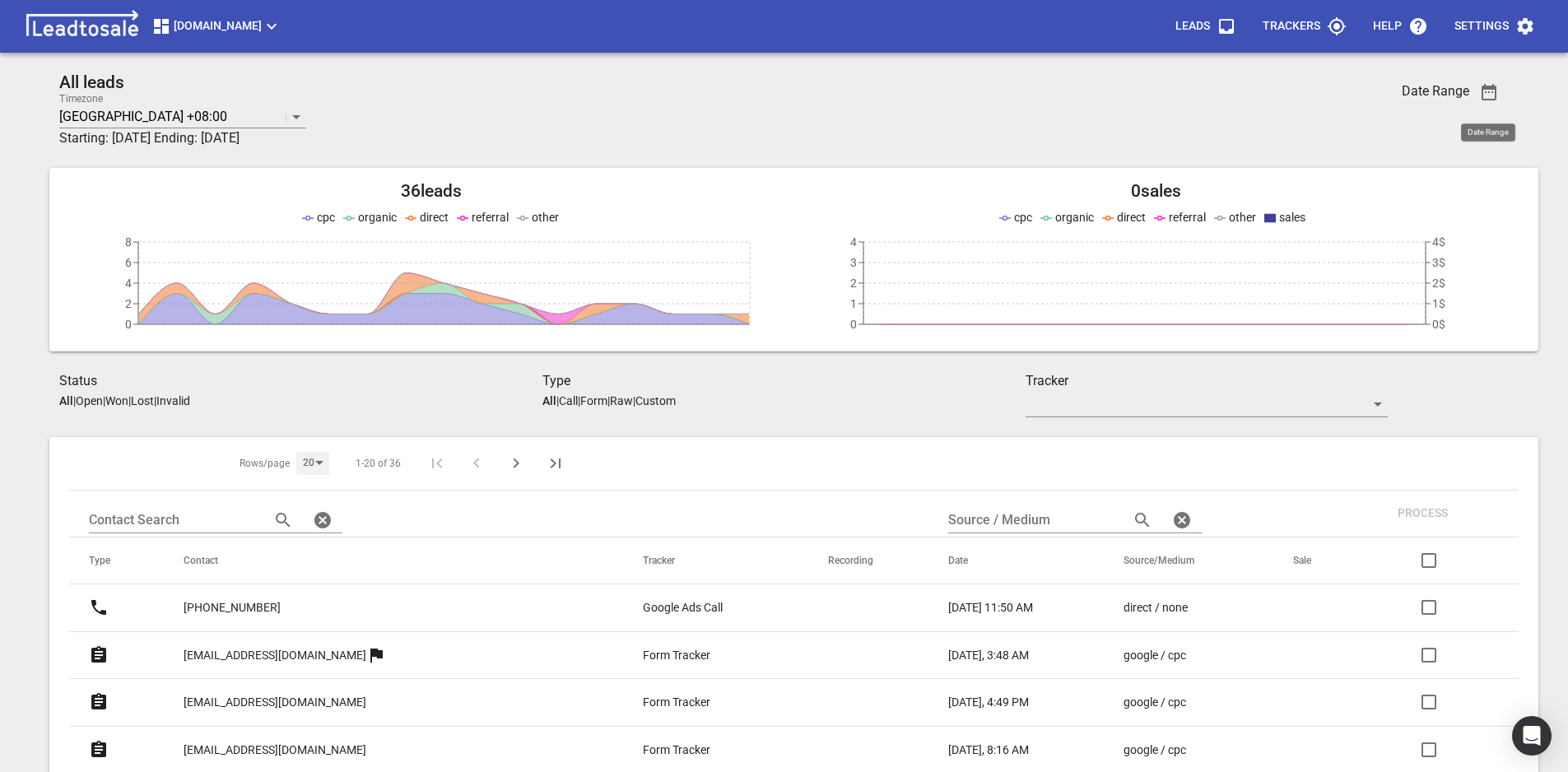
click at [297, 462] on div "20" at bounding box center [313, 463] width 33 height 22
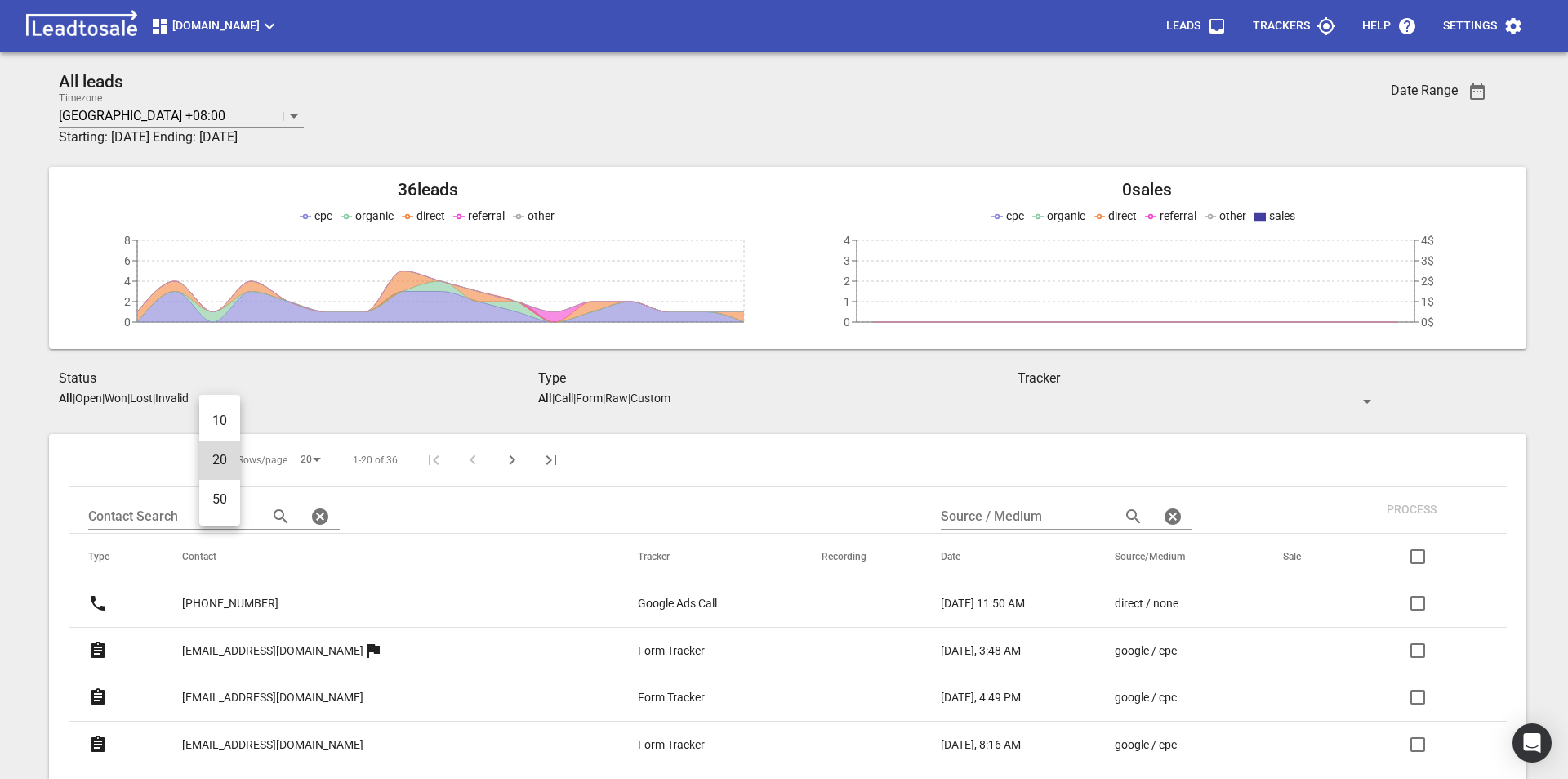
click at [219, 491] on li "50" at bounding box center [220, 499] width 41 height 39
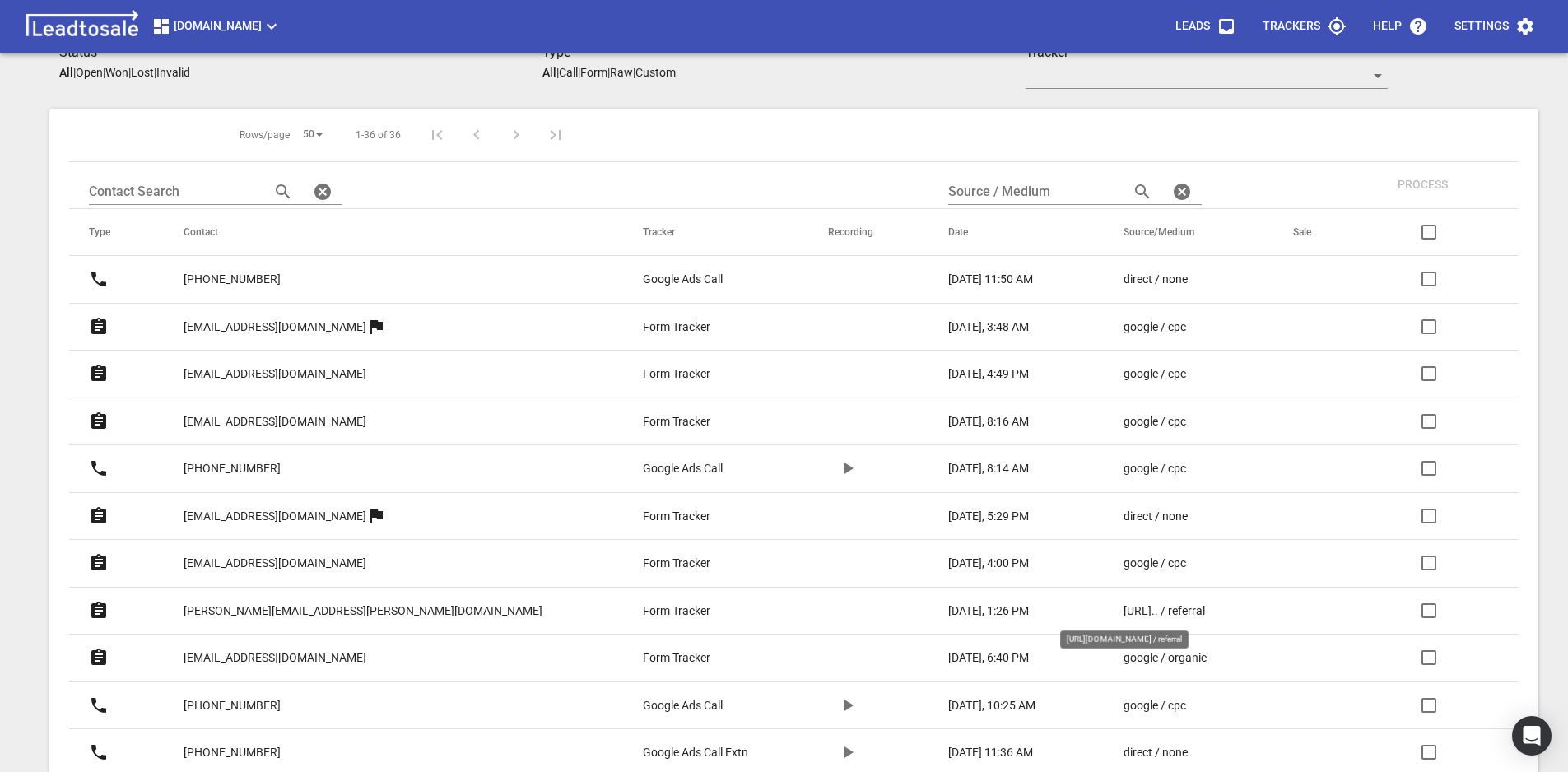
scroll to position [329, 0]
drag, startPoint x: 1190, startPoint y: 613, endPoint x: 1068, endPoint y: 613, distance: 122.0
click at [1103, 613] on td "https://l.face... / referral" at bounding box center [1188, 610] width 170 height 48
click at [948, 185] on input "text" at bounding box center [1032, 191] width 168 height 27
paste input "https://l.face... / referral"
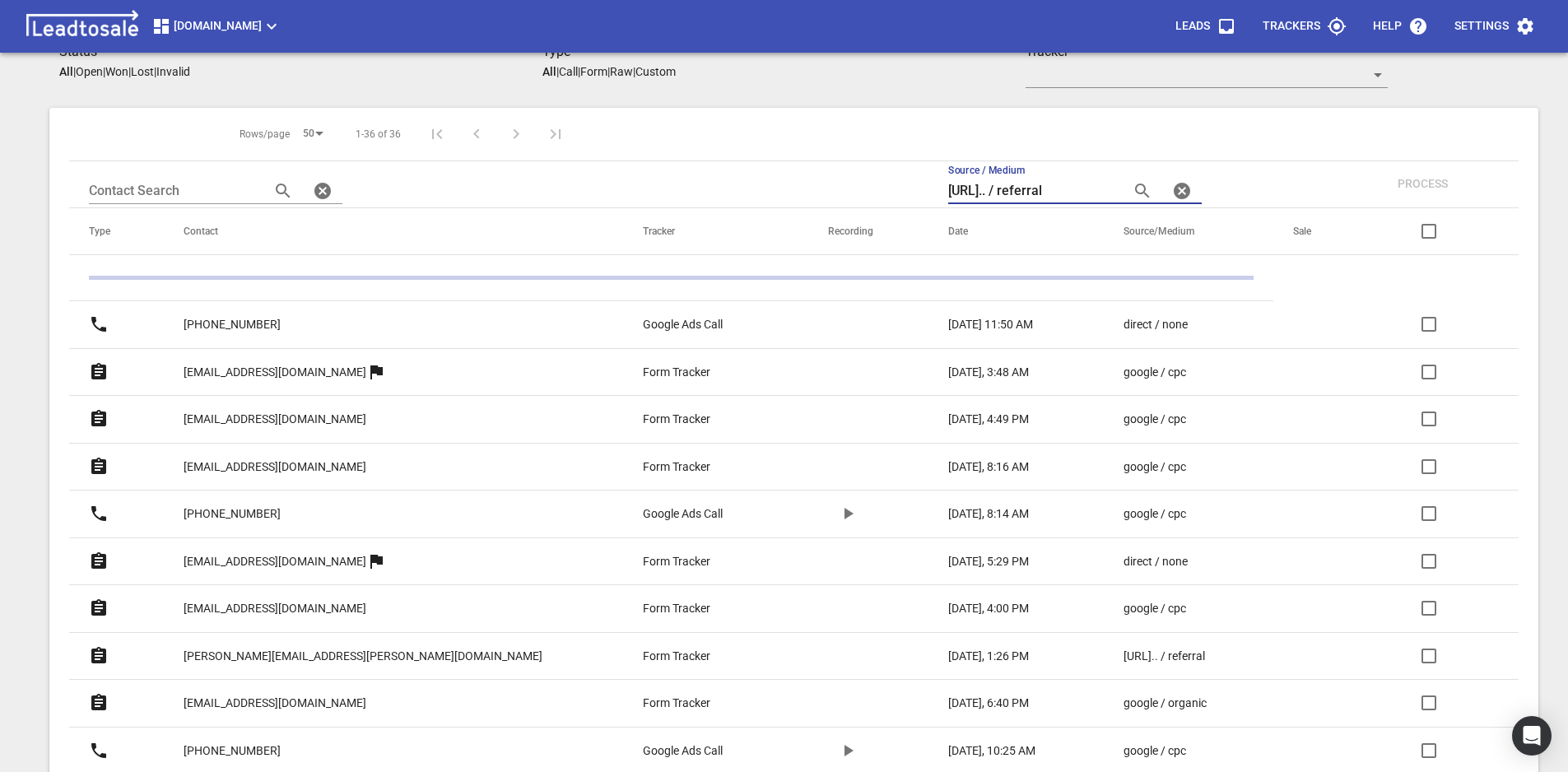
scroll to position [73, 0]
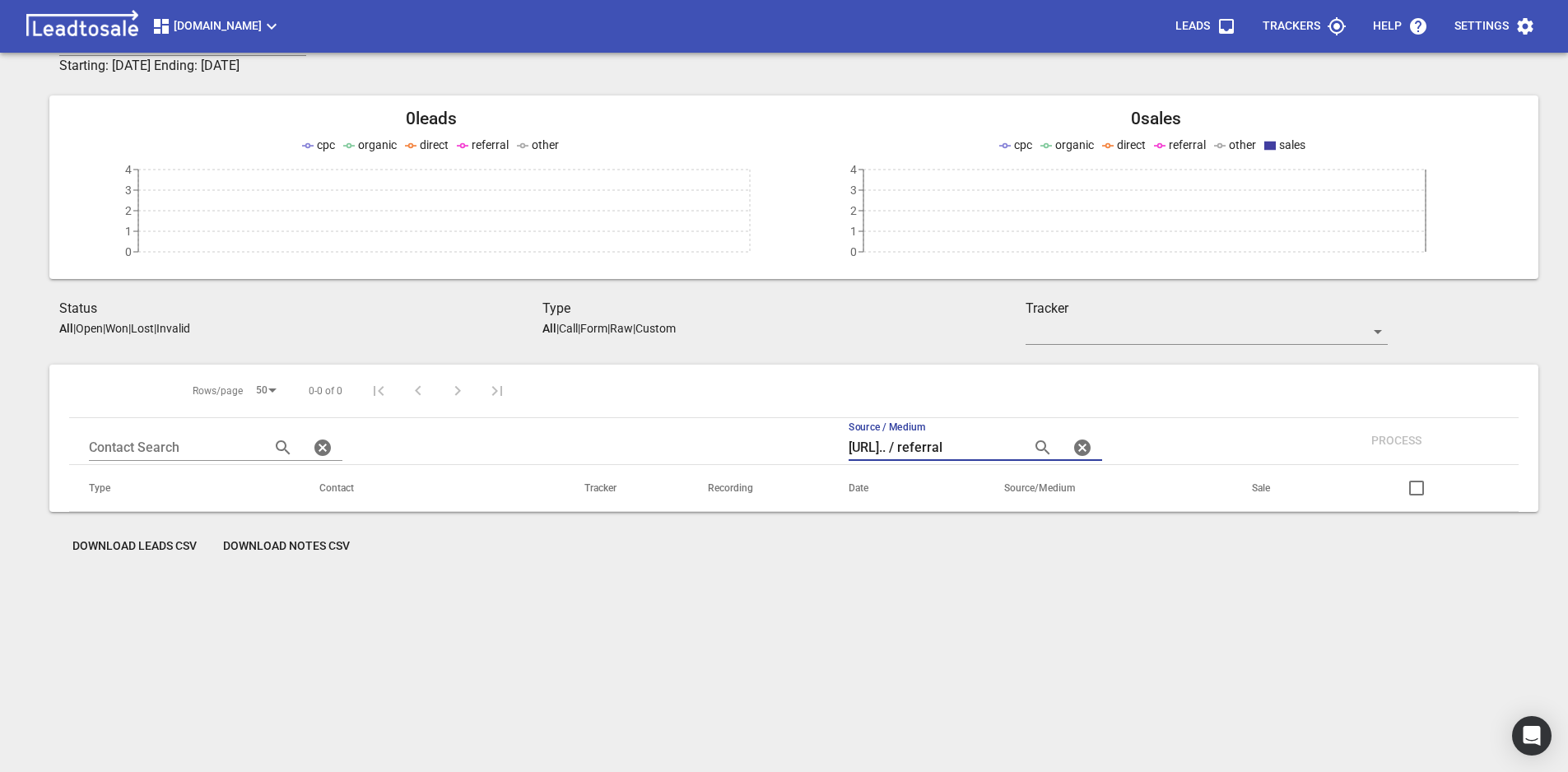
click at [1010, 445] on div "https://l.face... / referral" at bounding box center [976, 448] width 254 height 27
drag, startPoint x: 1006, startPoint y: 445, endPoint x: 938, endPoint y: 448, distance: 68.1
click at [938, 448] on input "https://l.face... / referral" at bounding box center [932, 448] width 168 height 27
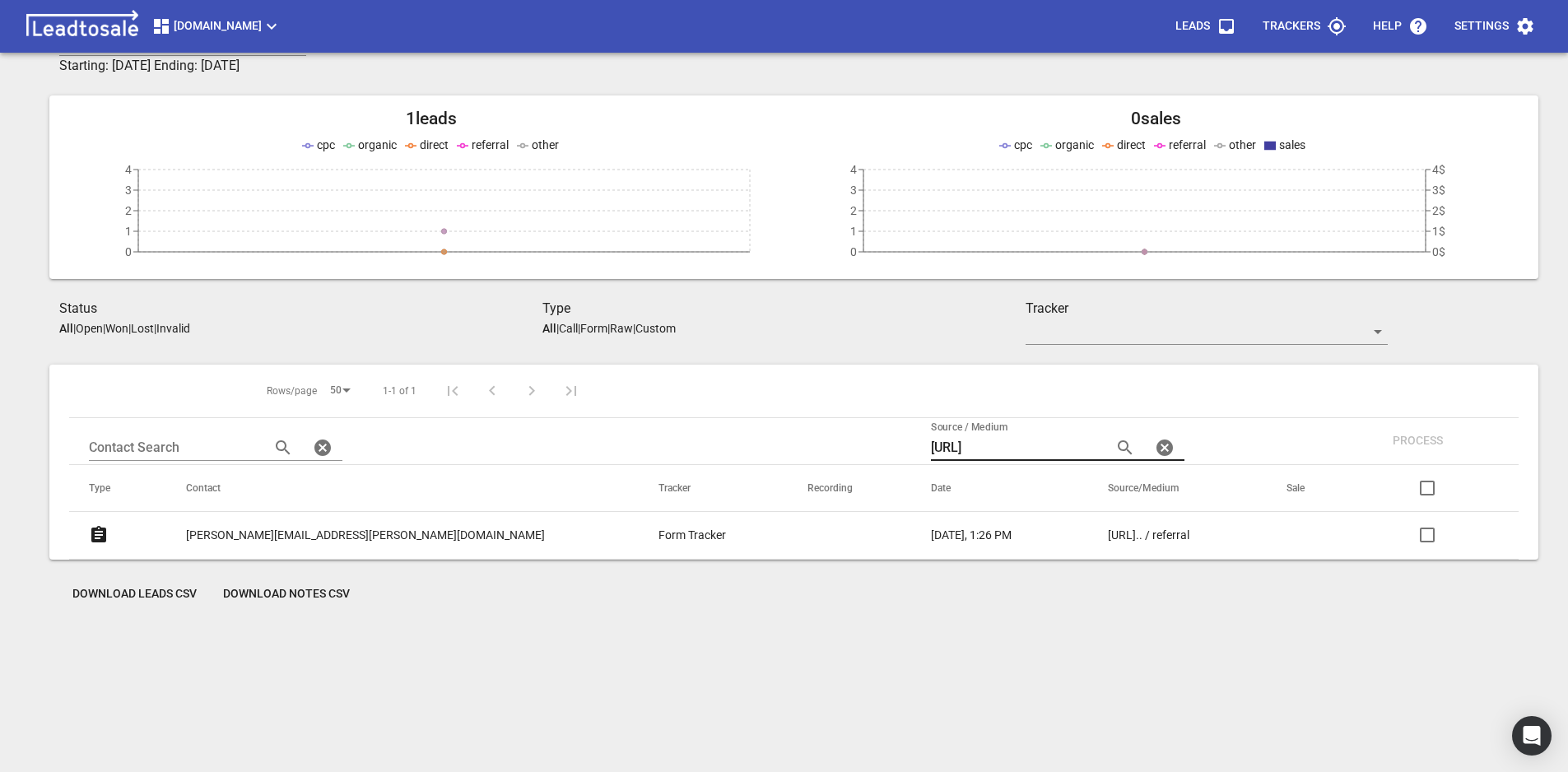
click at [947, 441] on input "https://l.face" at bounding box center [1014, 448] width 168 height 27
type input "\"
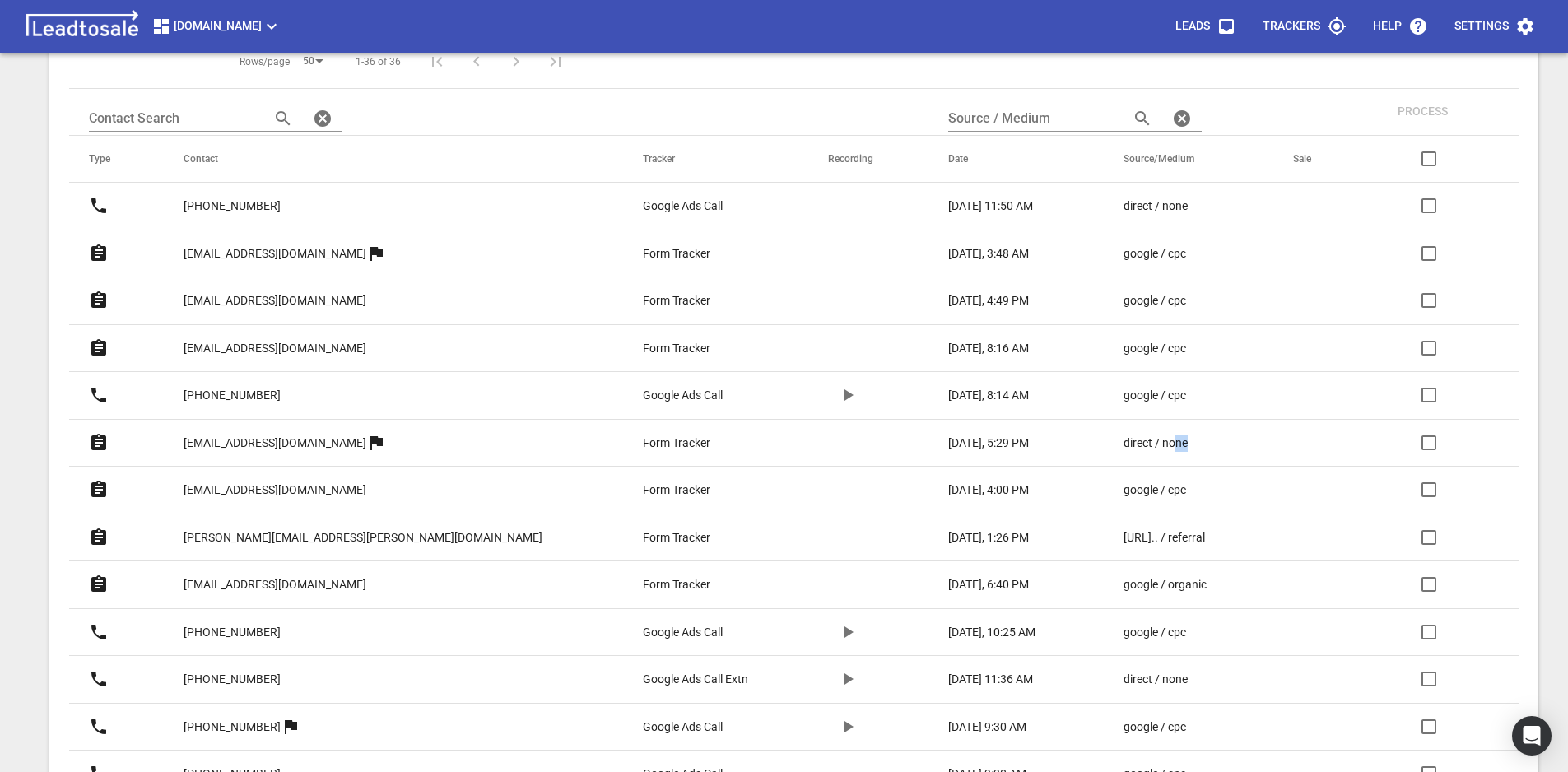
scroll to position [566, 0]
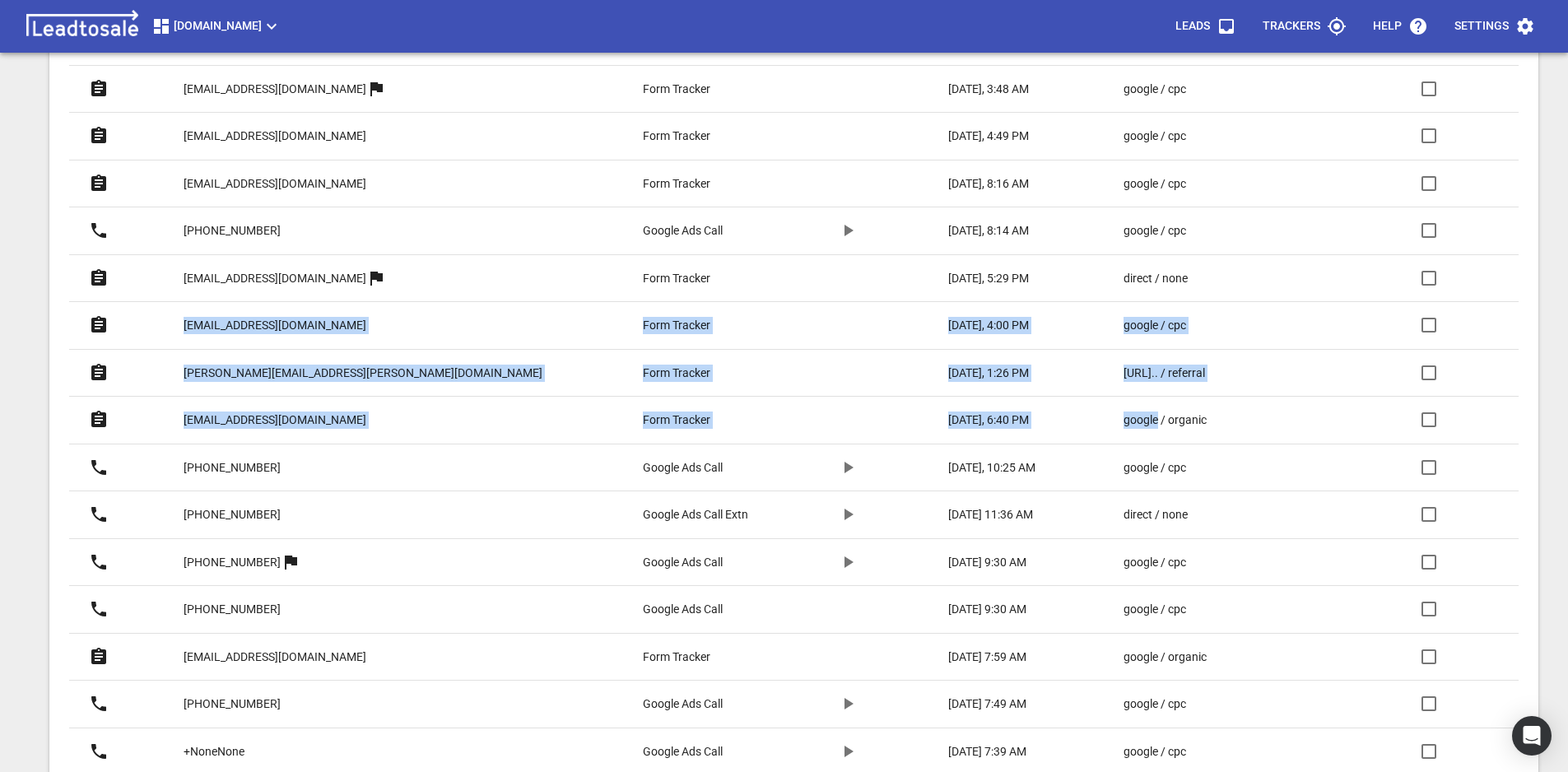
click at [1188, 426] on link "google / organic" at bounding box center [1176, 420] width 105 height 17
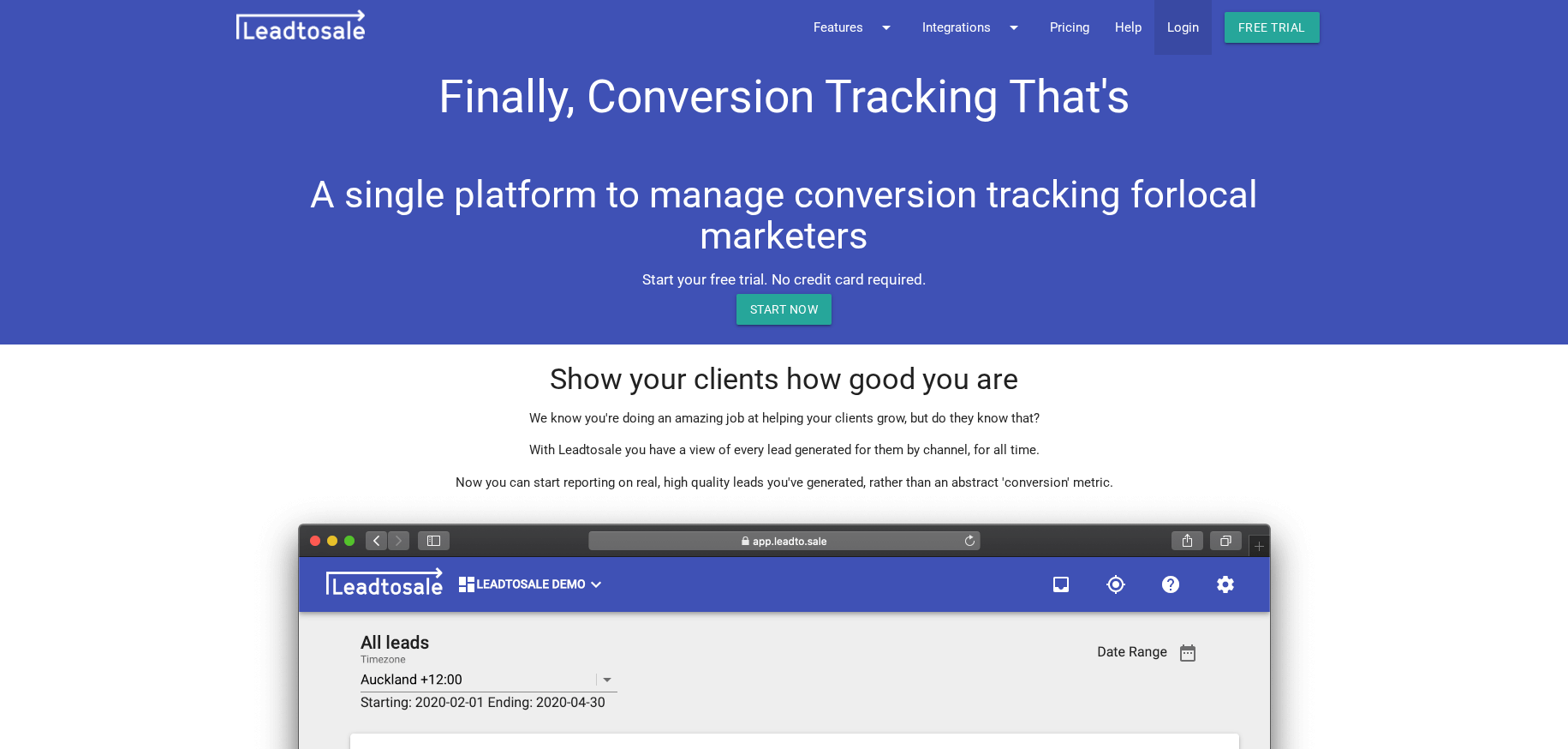
click at [1186, 22] on link "Login" at bounding box center [1184, 27] width 57 height 55
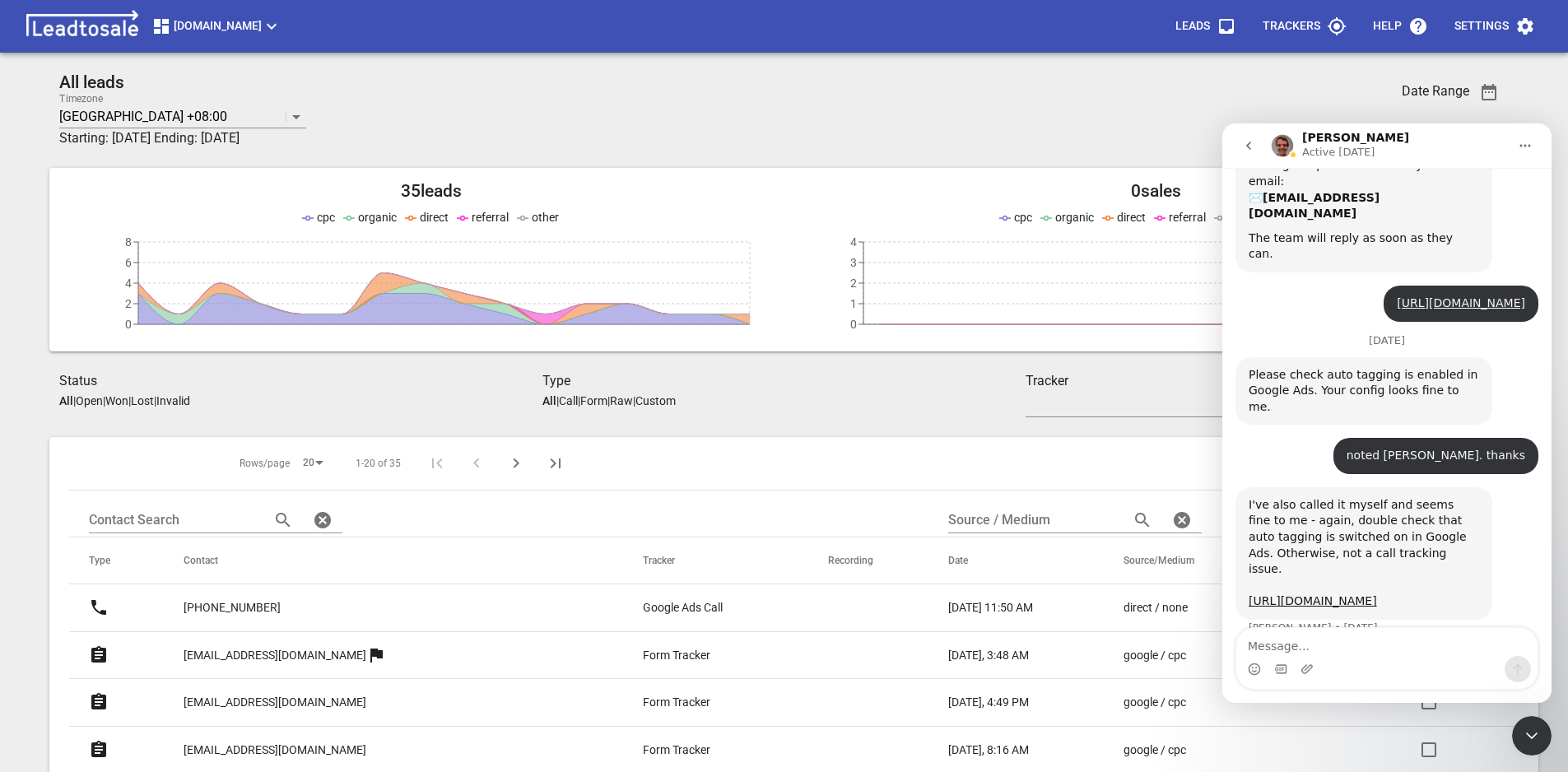
scroll to position [306, 0]
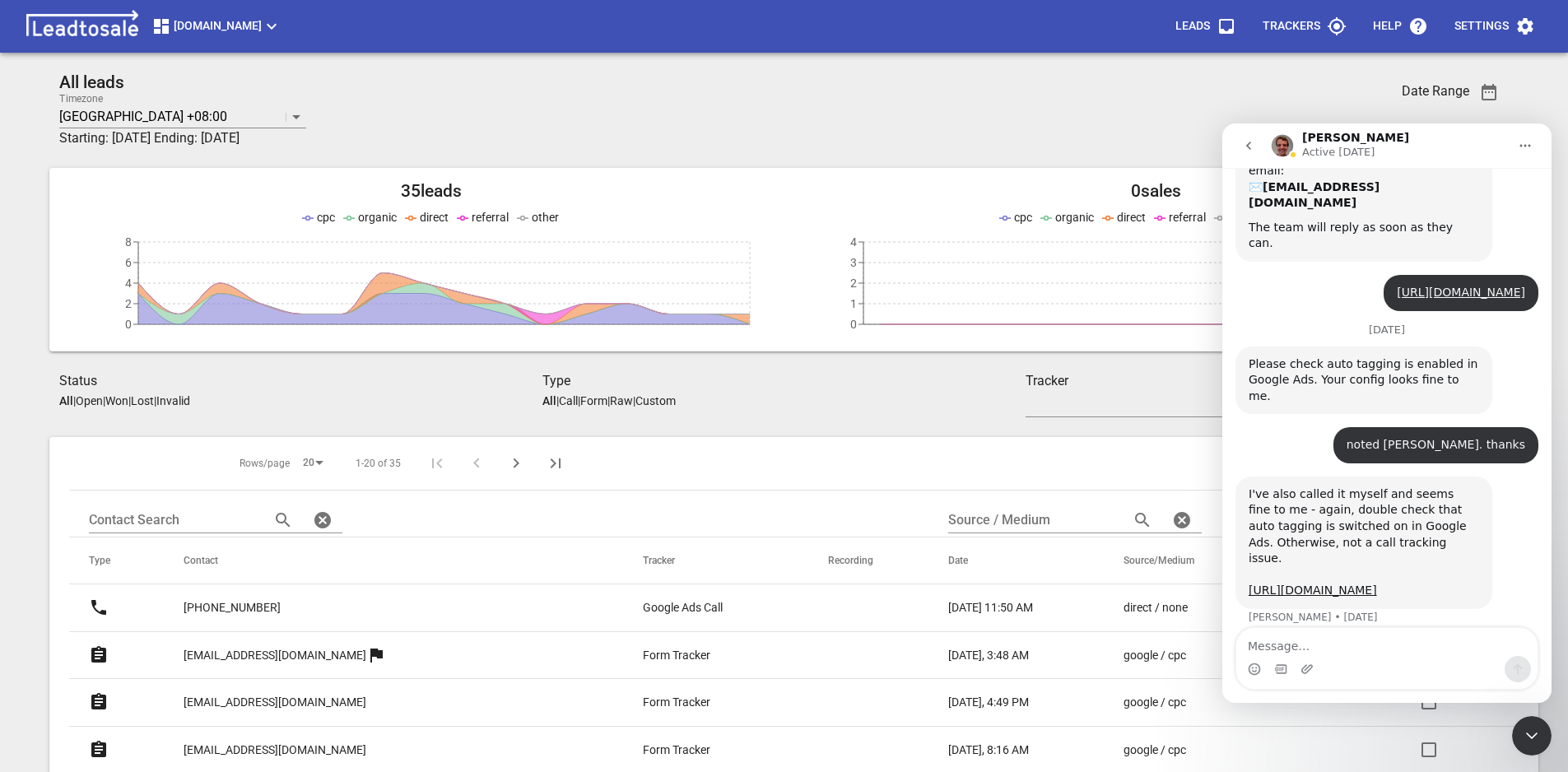
click at [604, 119] on div "All leads Timezone Shanghai +08:00 Starting: 2025-07-14 Ending: 2025-08-11" at bounding box center [663, 110] width 1207 height 75
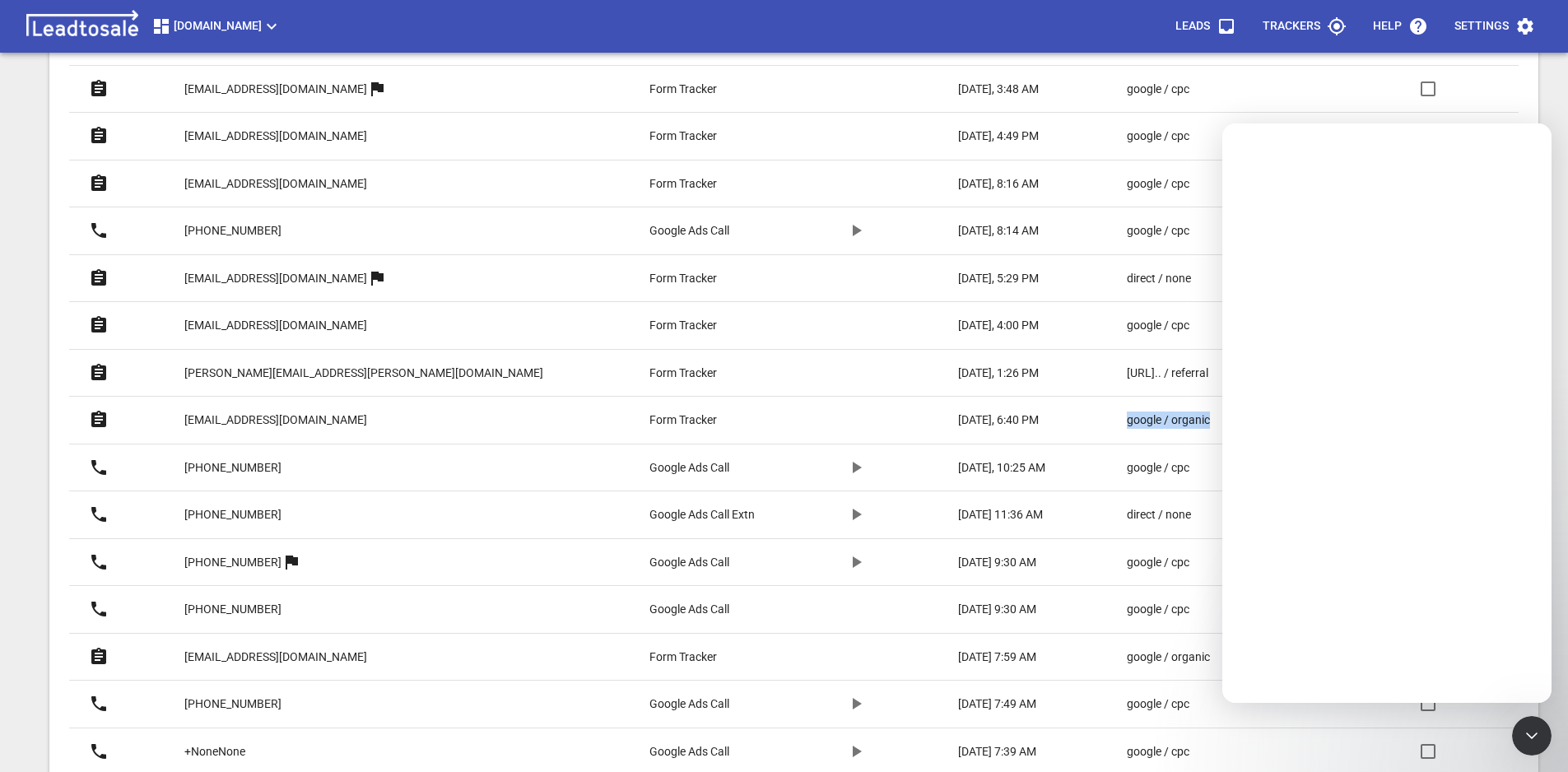
drag, startPoint x: 1051, startPoint y: 419, endPoint x: 1156, endPoint y: 418, distance: 105.0
click at [1156, 418] on td "google / organic" at bounding box center [1189, 421] width 164 height 48
copy p "google / organic"
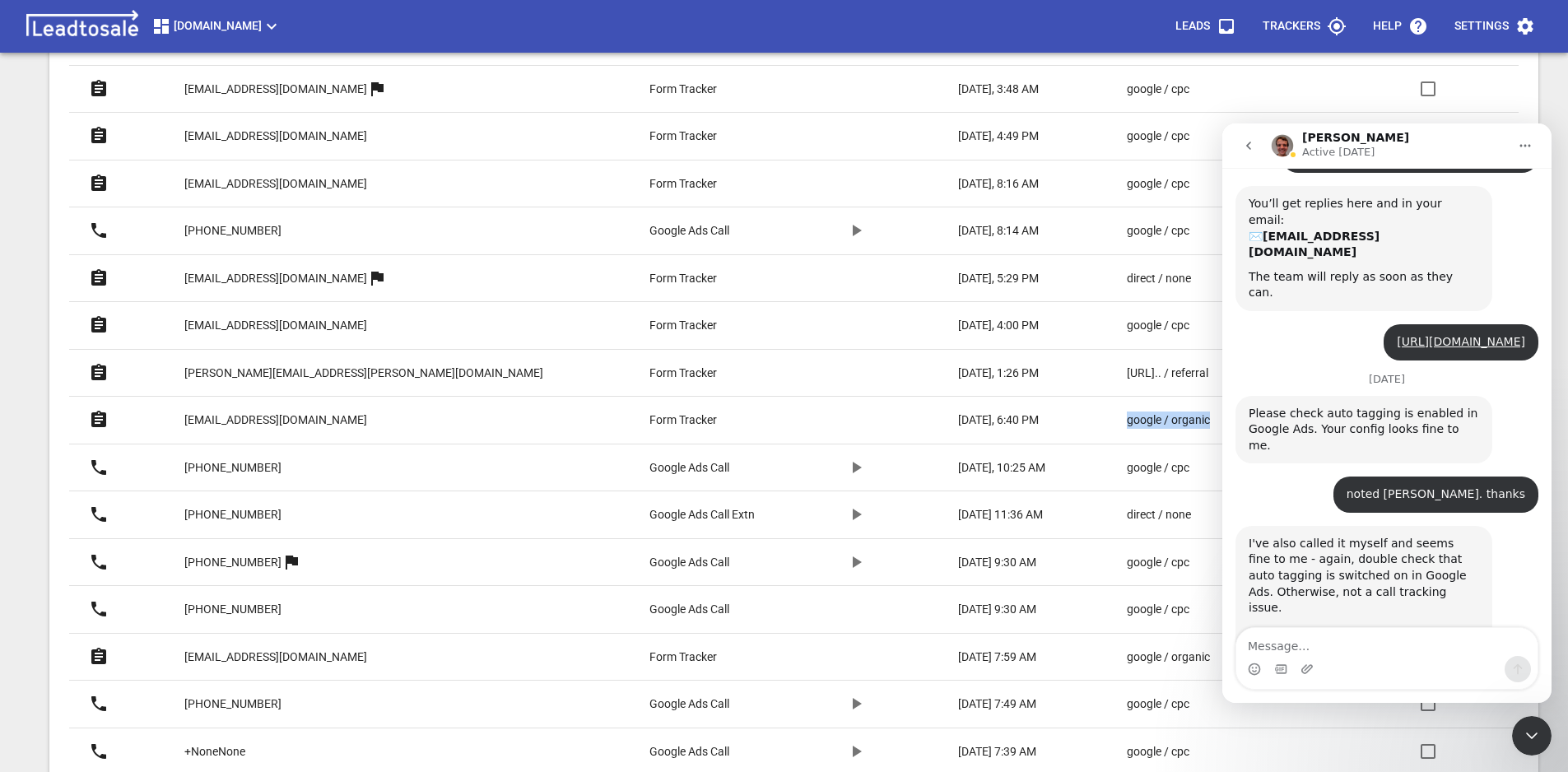
scroll to position [306, 0]
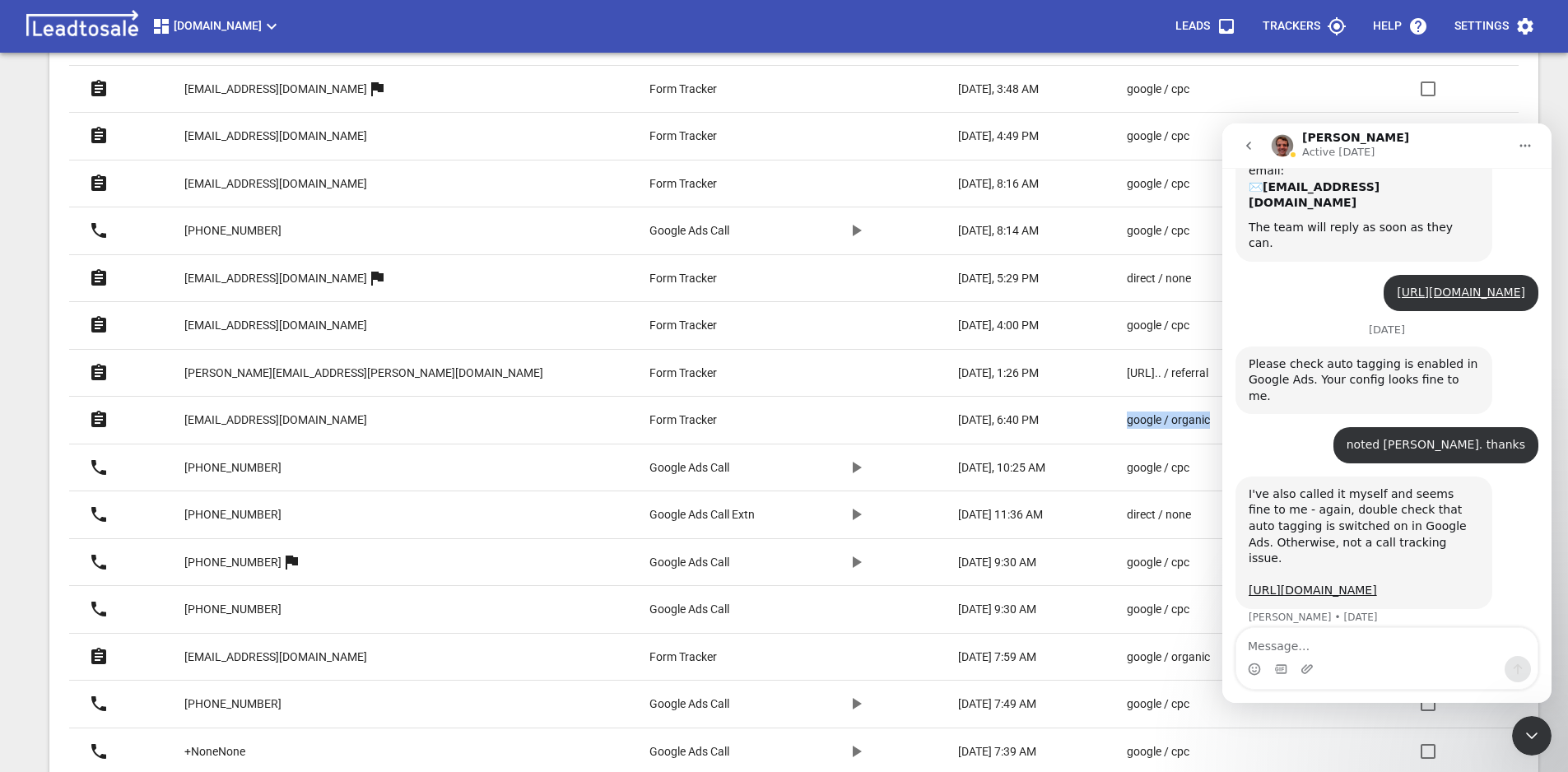
click at [1526, 732] on icon "Close Intercom Messenger" at bounding box center [1531, 736] width 20 height 20
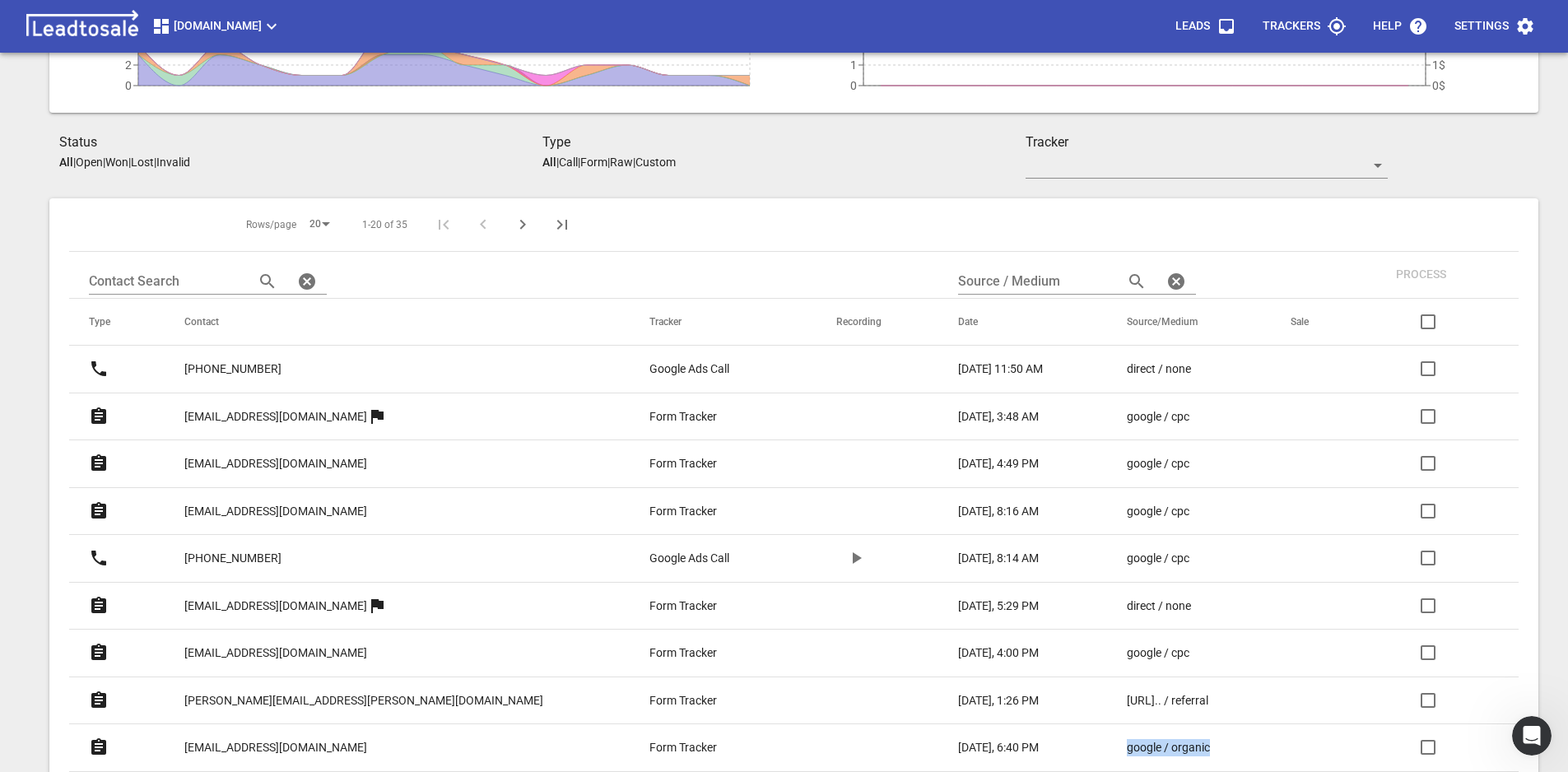
scroll to position [237, 0]
click at [969, 283] on input "text" at bounding box center [1034, 283] width 152 height 27
type input "google / organic"
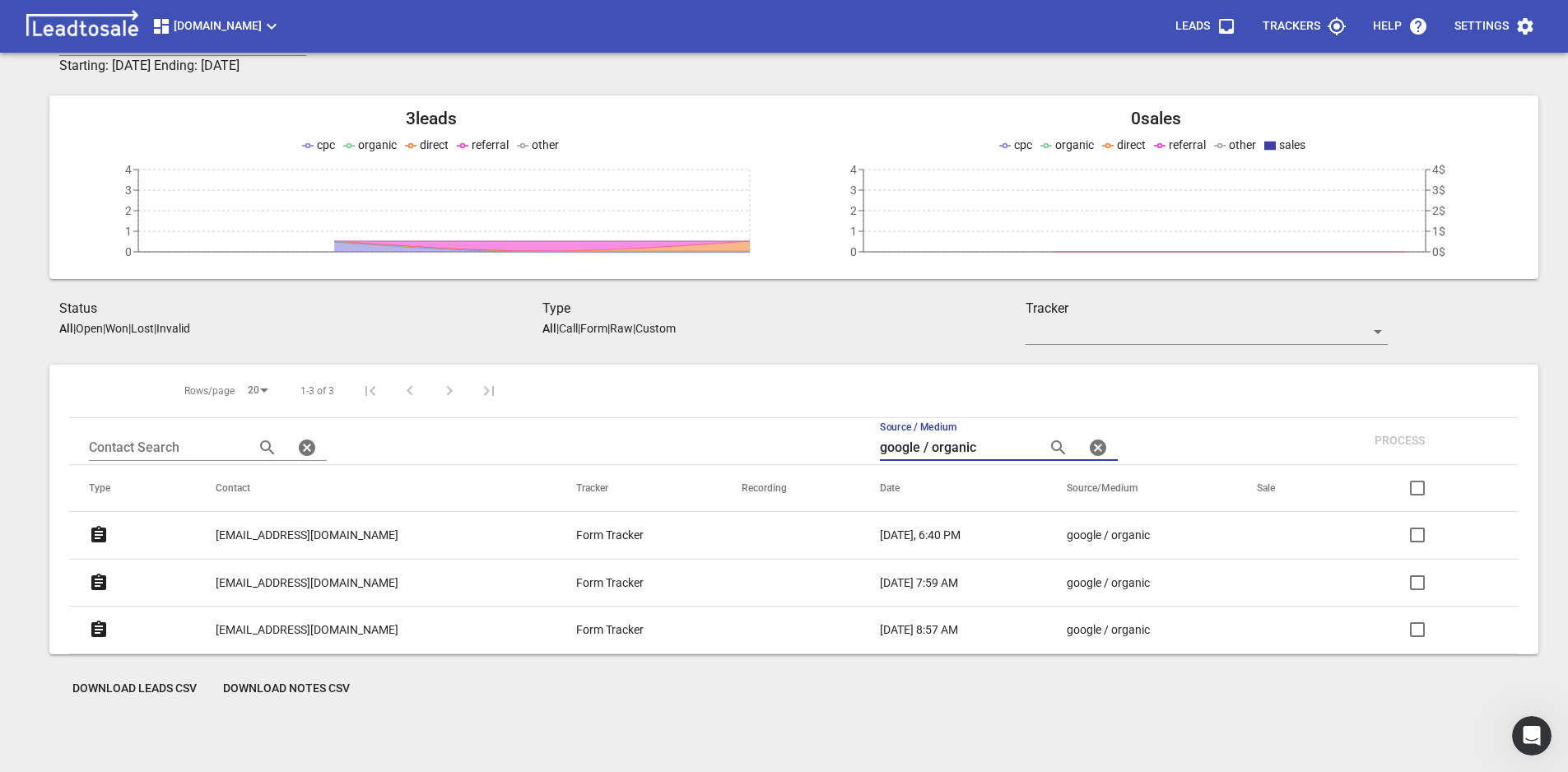
scroll to position [73, 0]
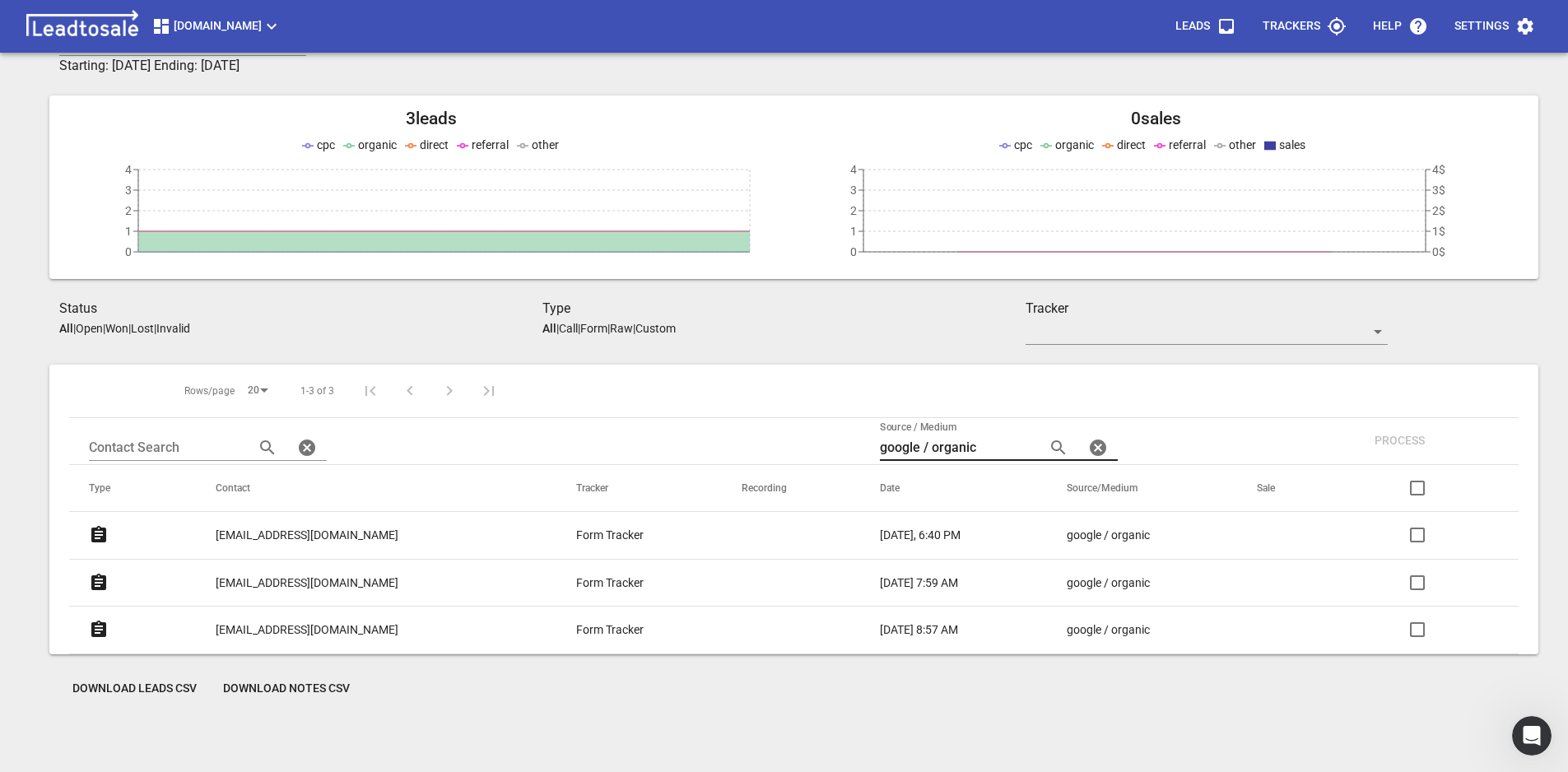
click at [976, 452] on input "google / organic" at bounding box center [956, 448] width 152 height 27
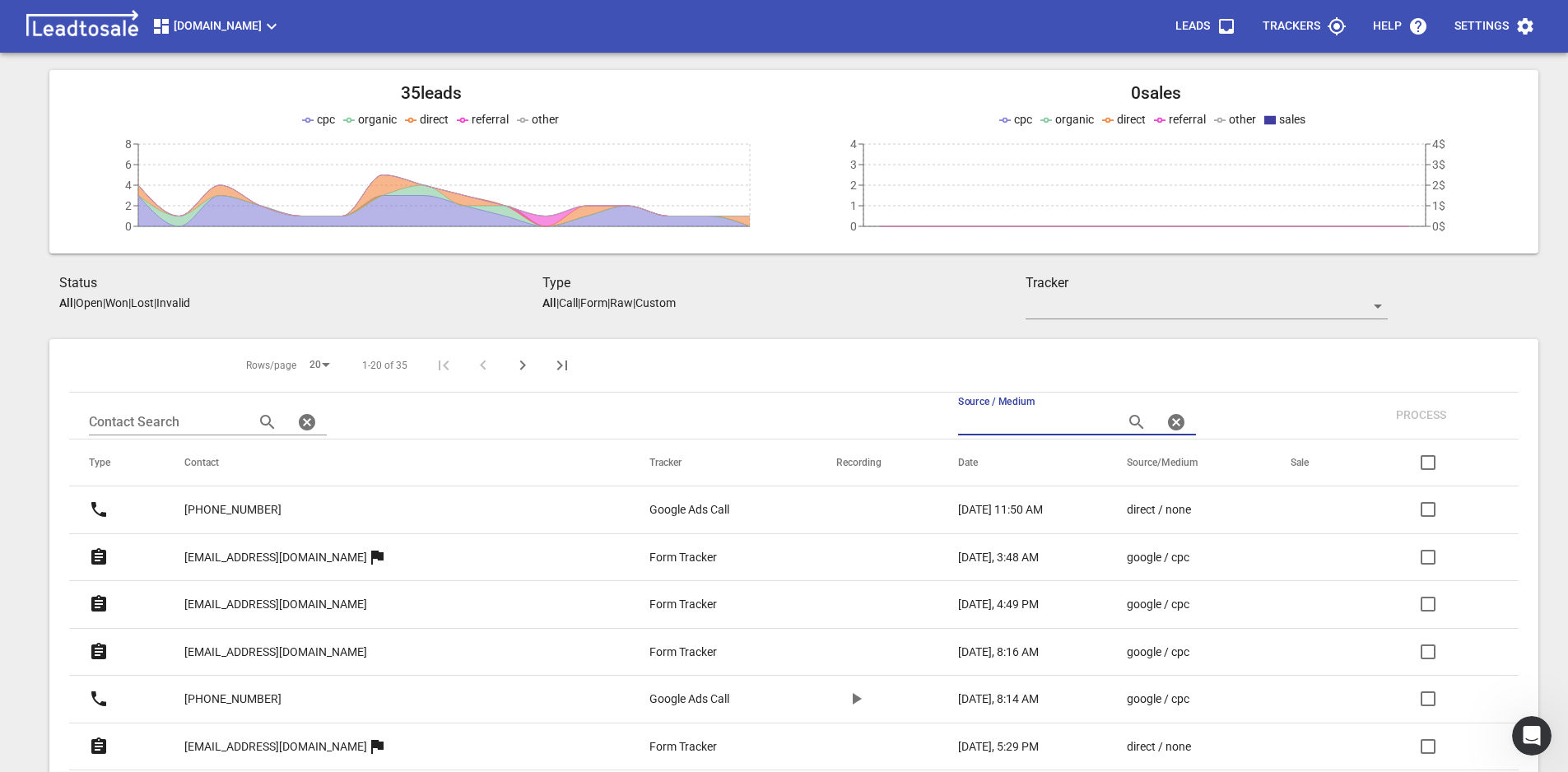
scroll to position [106, 0]
